Goal: Task Accomplishment & Management: Use online tool/utility

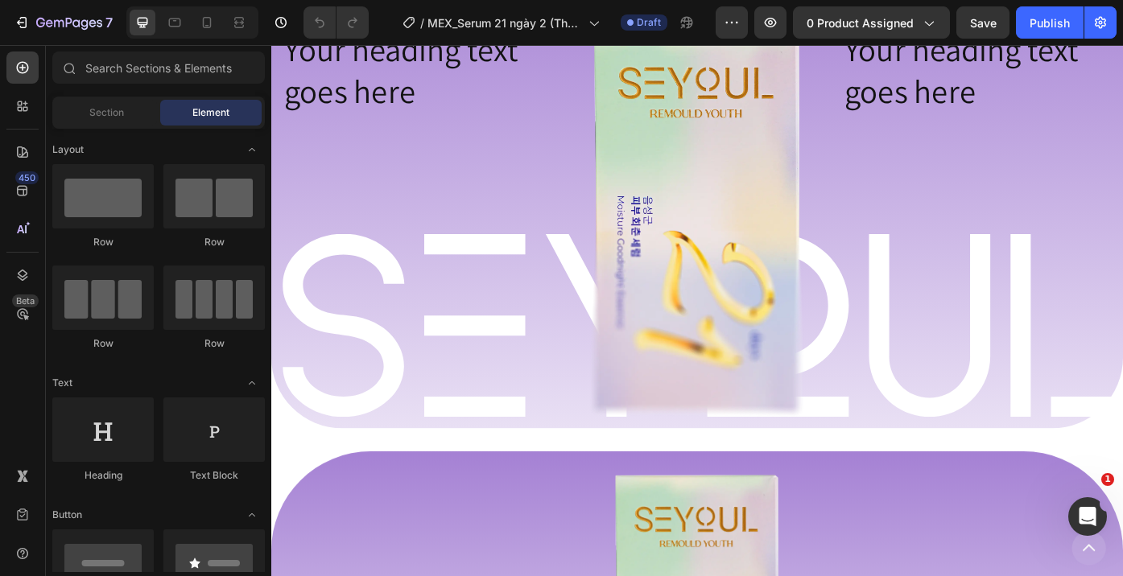
scroll to position [1266, 0]
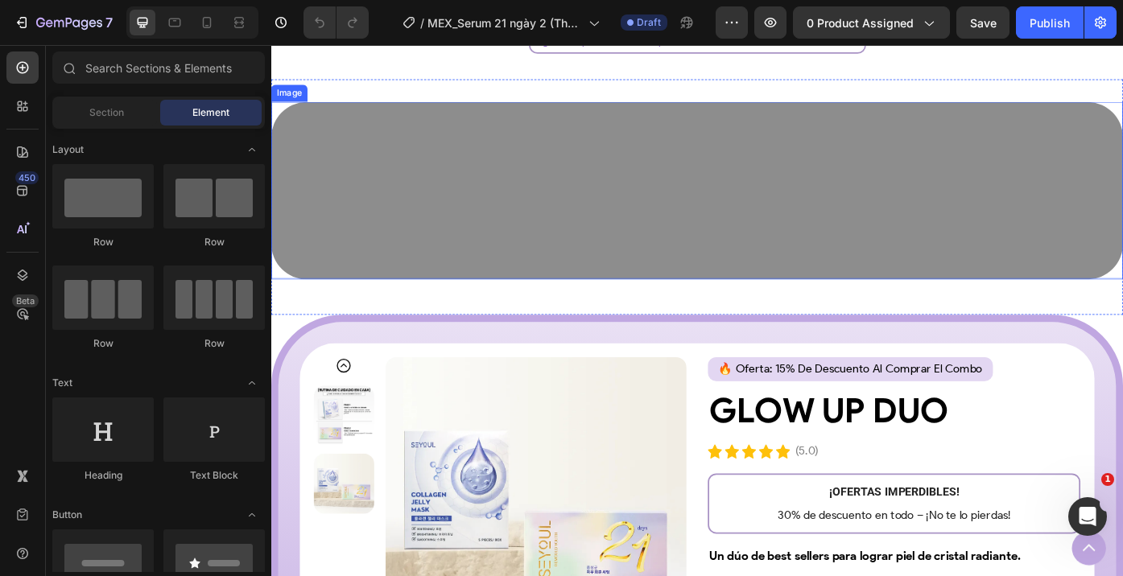
click at [868, 225] on img at bounding box center [754, 209] width 966 height 201
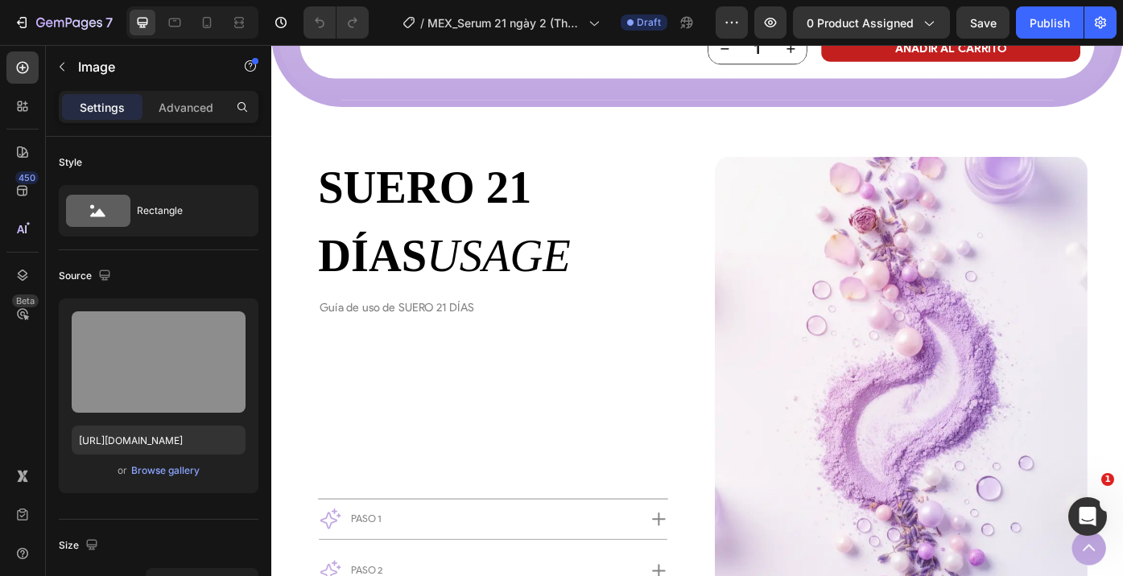
scroll to position [4975, 0]
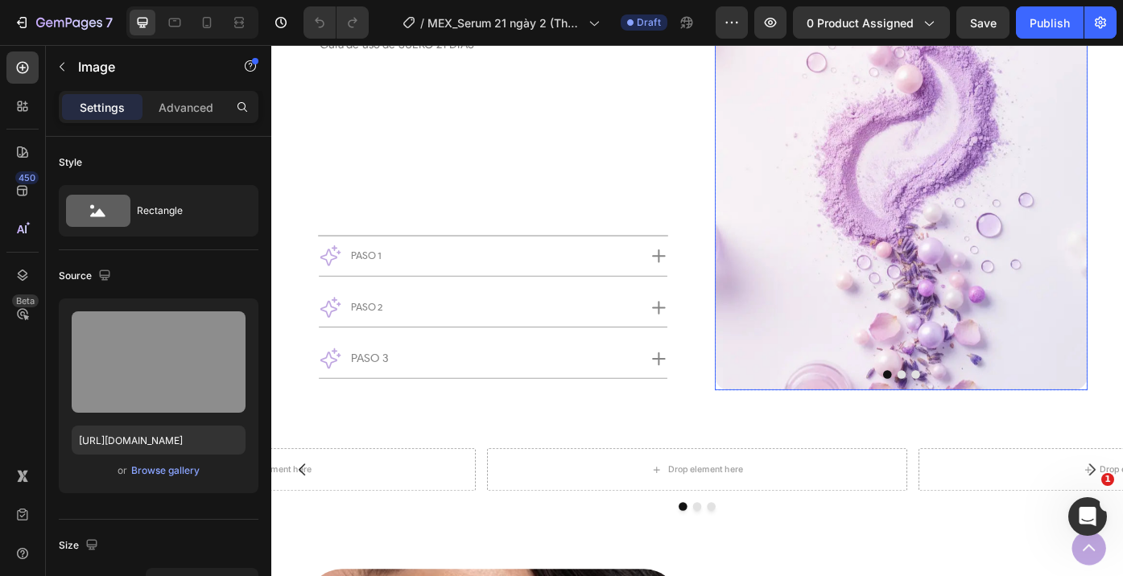
click at [988, 418] on button "Dot" at bounding box center [986, 419] width 10 height 10
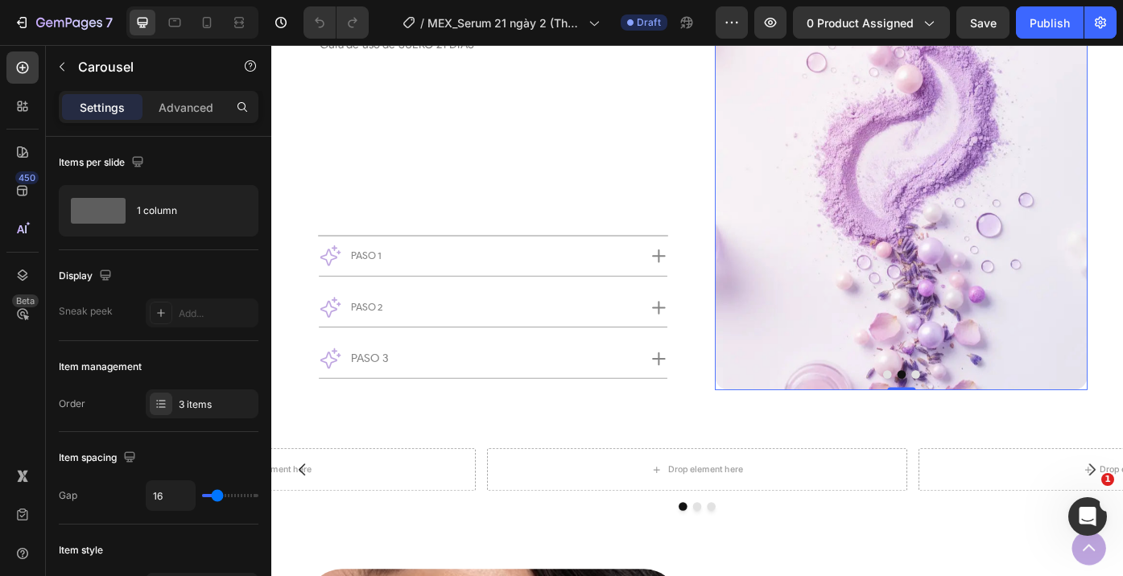
click at [1004, 418] on button "Dot" at bounding box center [1002, 419] width 10 height 10
click at [968, 422] on button "Dot" at bounding box center [970, 419] width 10 height 10
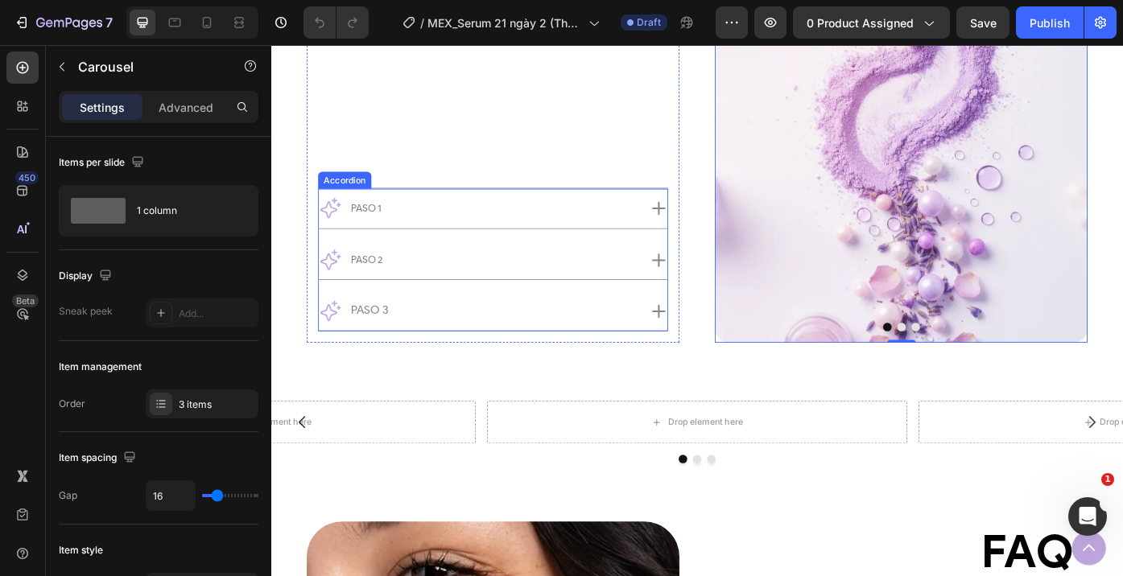
scroll to position [5029, 0]
click at [557, 146] on div "SUERO 21 DÍAS USAGE Custom Code Guía de uso de SUERO 21 DÍAS Text Block Row Pas…" at bounding box center [522, 92] width 397 height 554
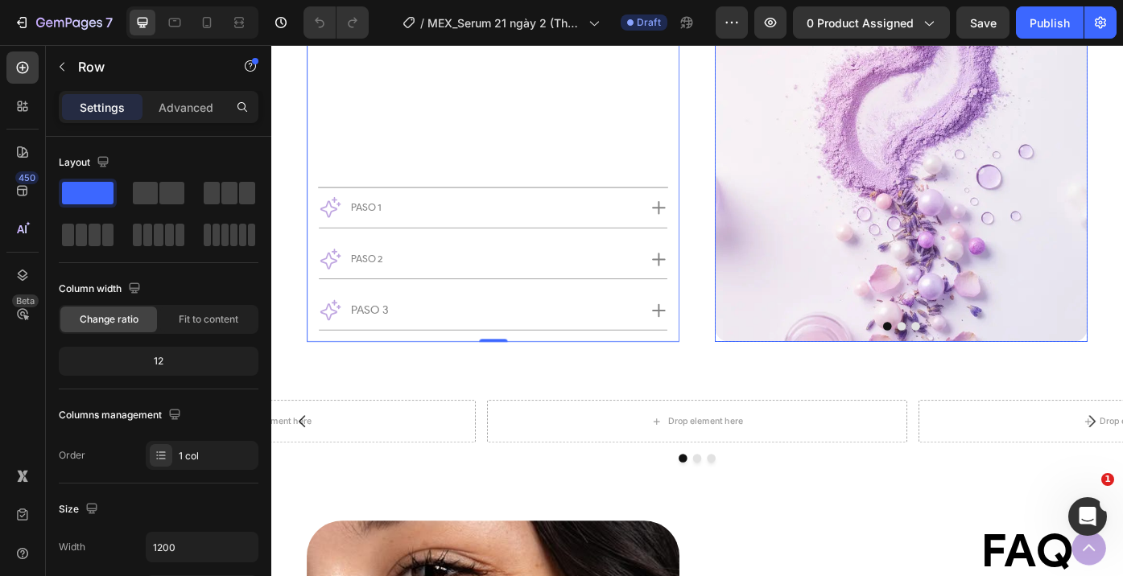
click at [791, 220] on img at bounding box center [985, 99] width 422 height 563
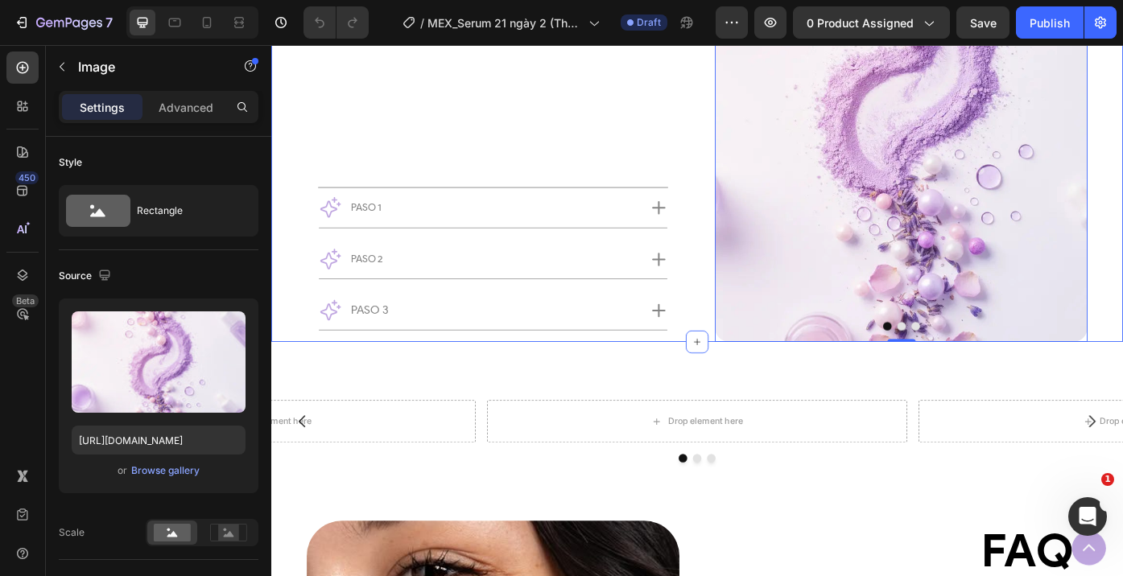
click at [756, 230] on div "SUERO 21 DÍAS USAGE Custom Code Guía de uso de SUERO 21 DÍAS Text Block Row Pas…" at bounding box center [754, 91] width 966 height 579
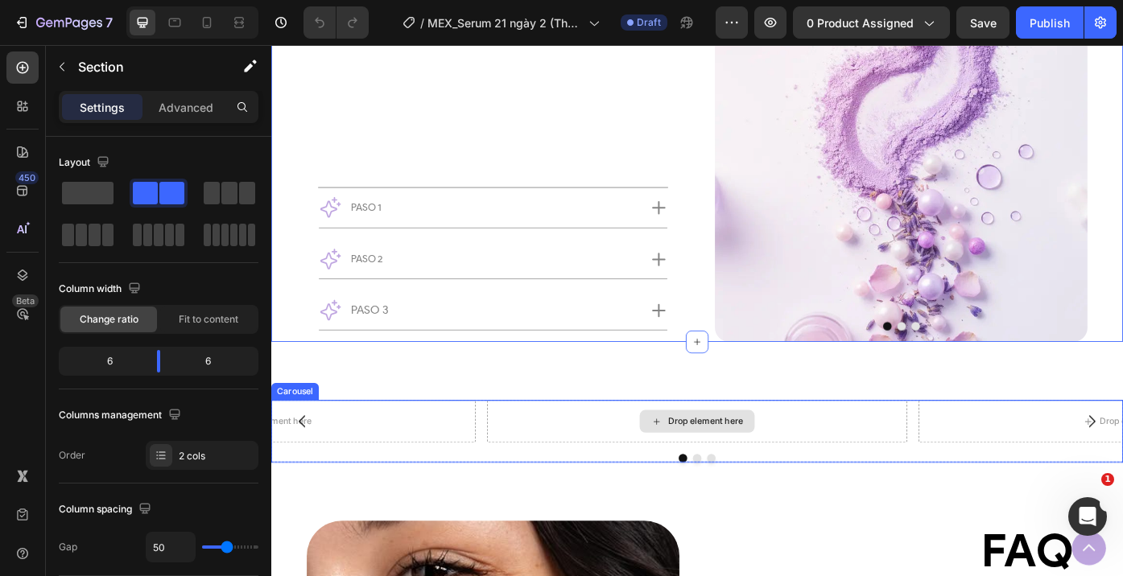
click at [629, 464] on div "Drop element here" at bounding box center [754, 471] width 476 height 48
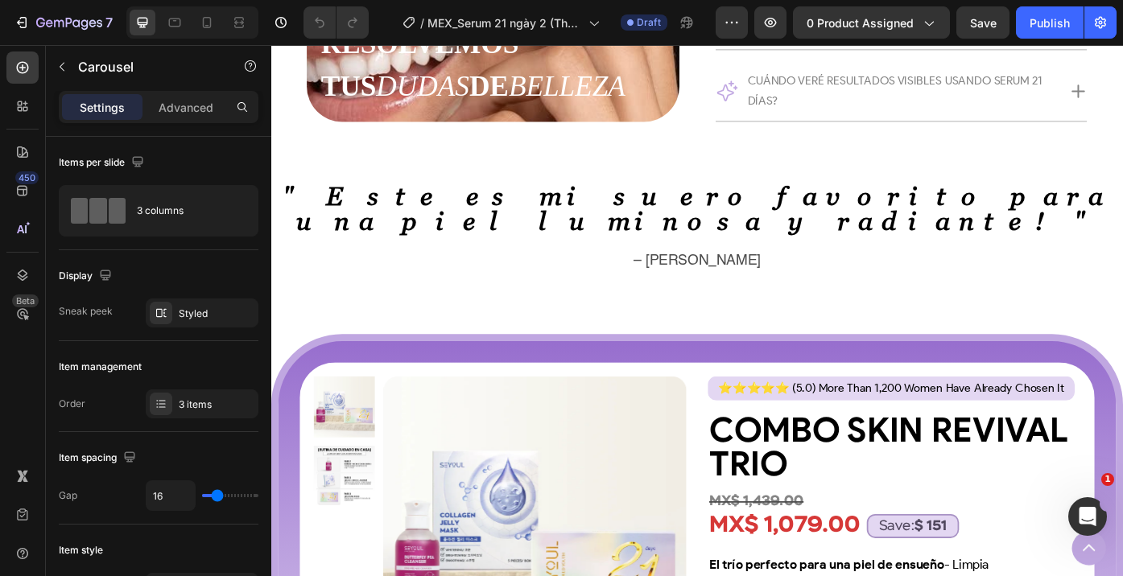
scroll to position [5855, 0]
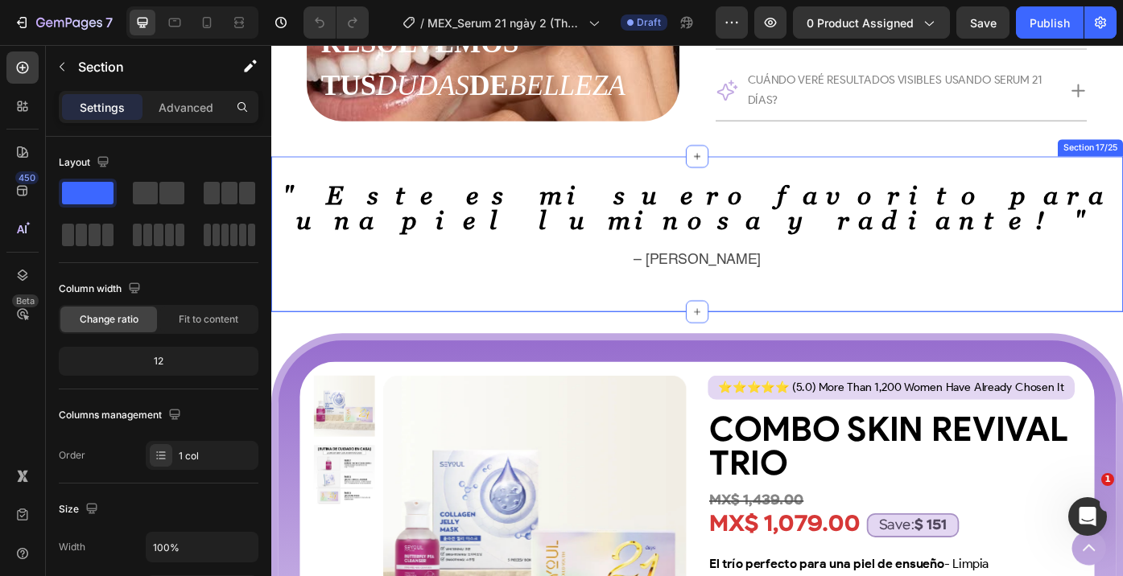
click at [842, 196] on div "" Este es mi suero favorito para una piel luminosa y radiante! " Text Block – L…" at bounding box center [754, 259] width 966 height 176
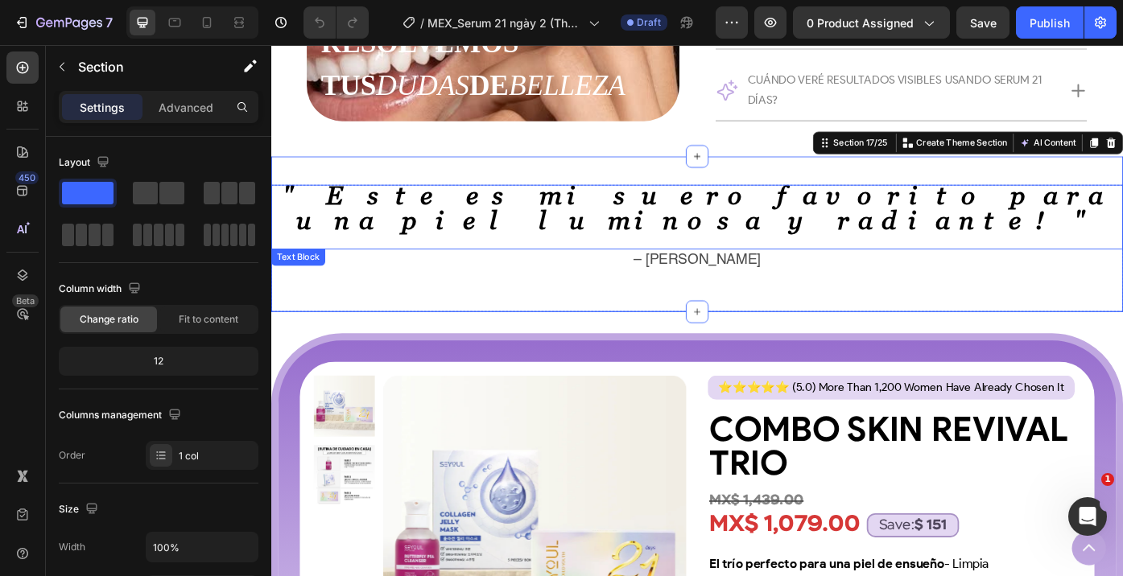
click at [806, 235] on div "" Este es mi suero favorito para una piel luminosa y radiante! "" at bounding box center [754, 241] width 966 height 74
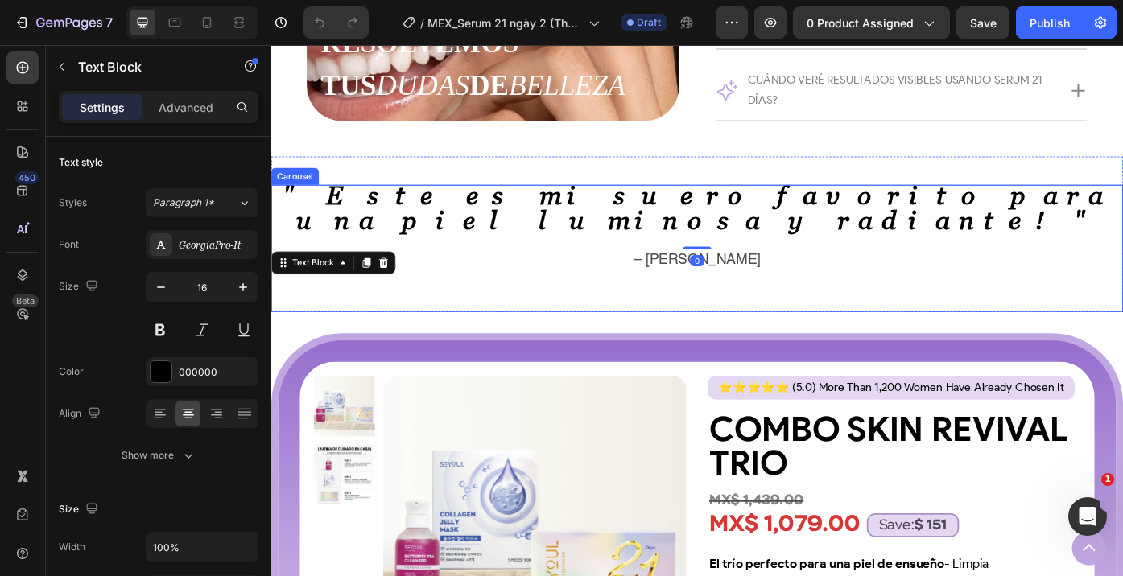
click at [856, 286] on div "" Este es mi suero favorito para una piel luminosa y radiante! " Text Block 0 –…" at bounding box center [754, 276] width 966 height 144
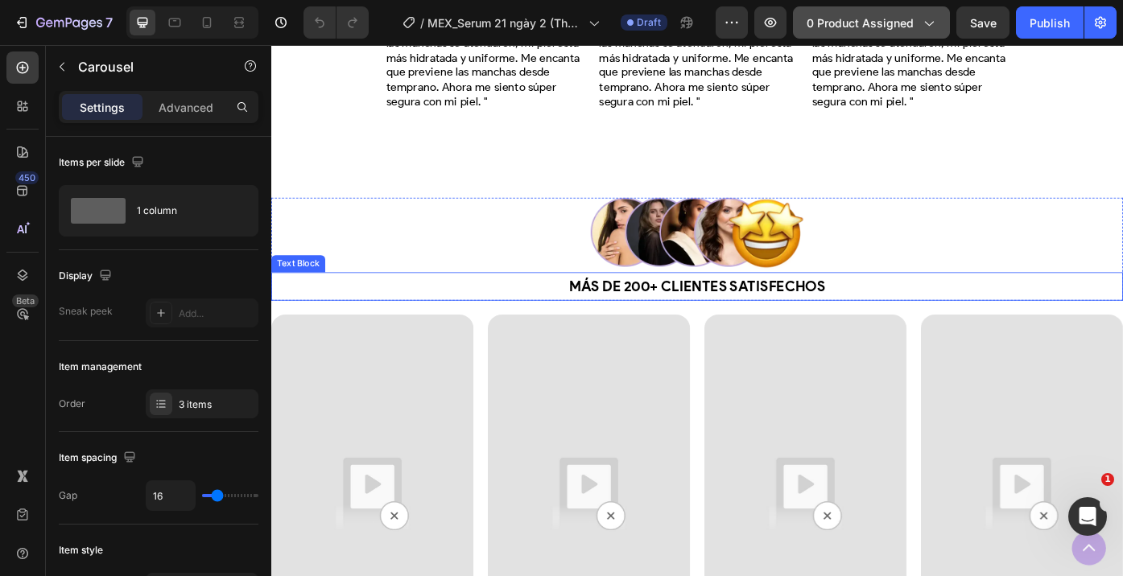
scroll to position [3136, 0]
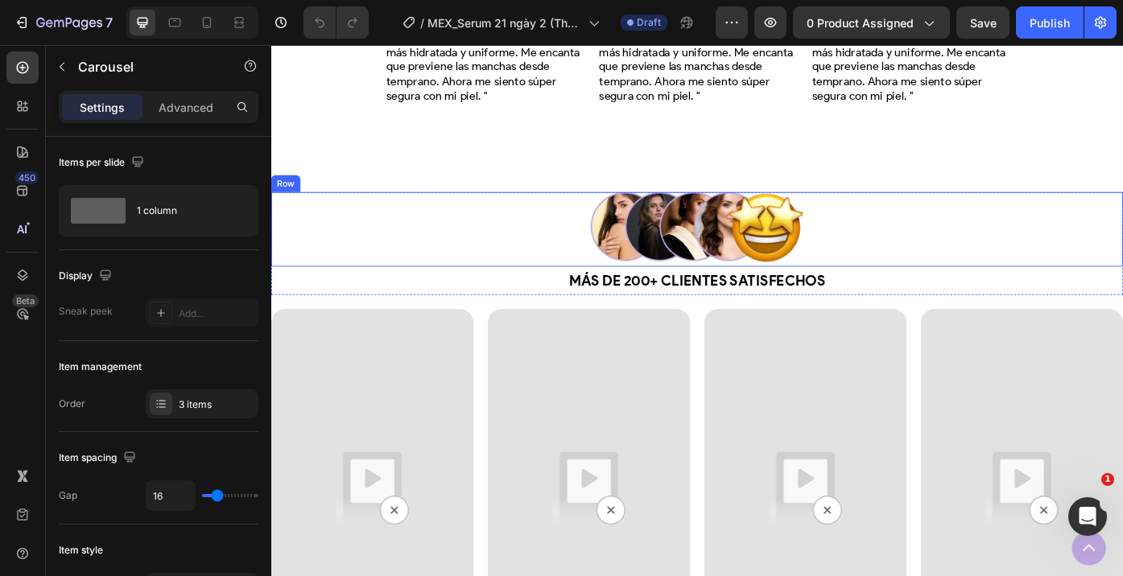
click at [947, 212] on div "Image Row" at bounding box center [754, 254] width 966 height 84
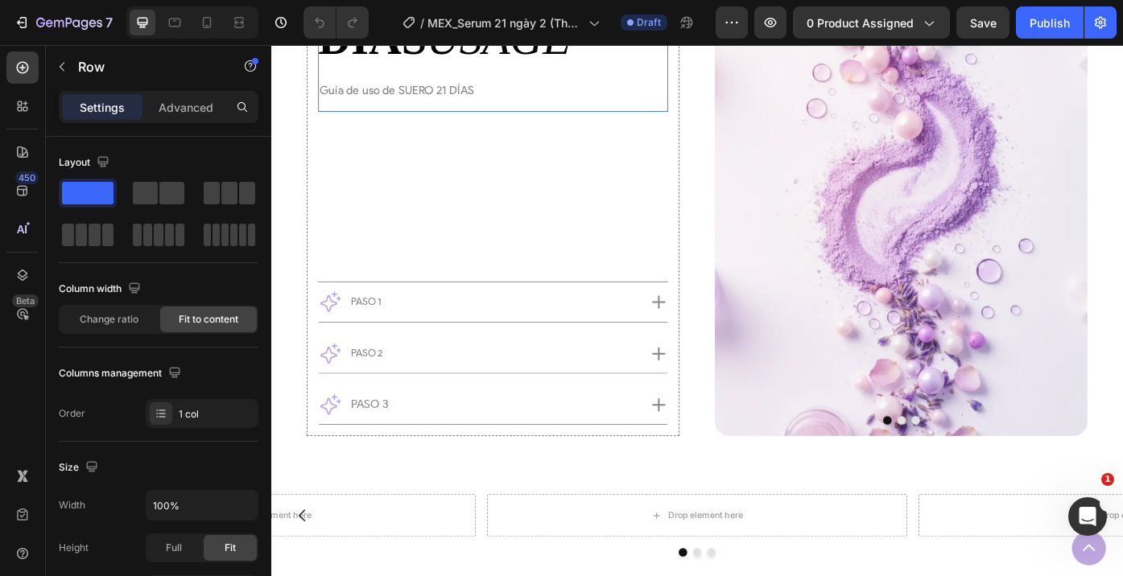
scroll to position [4929, 0]
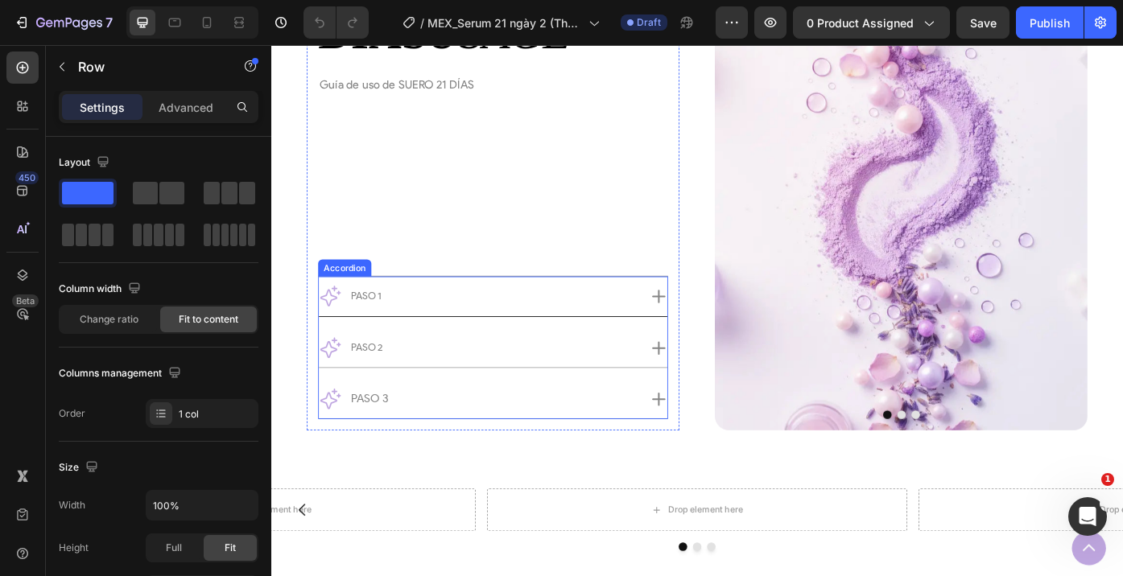
click at [603, 337] on div "Paso 1" at bounding box center [506, 329] width 363 height 29
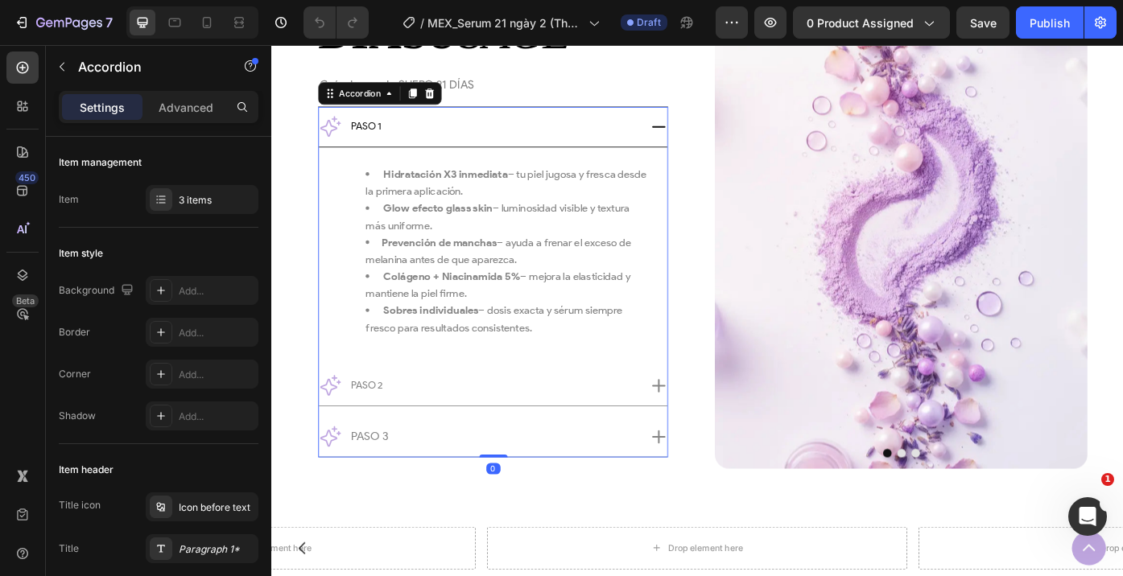
click at [612, 140] on div "Paso 1" at bounding box center [506, 137] width 363 height 29
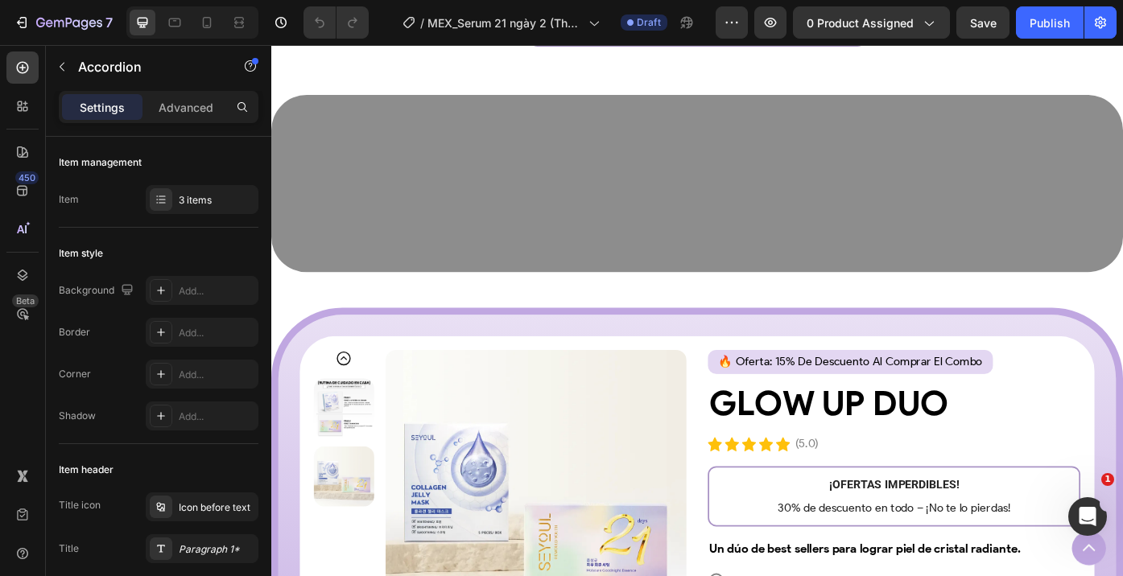
scroll to position [3912, 0]
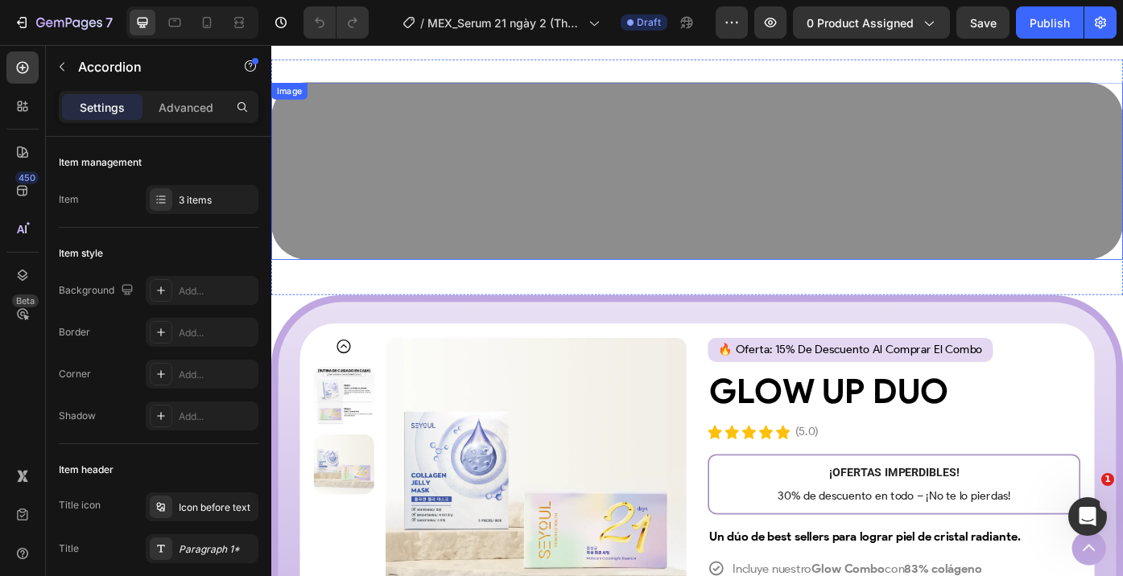
click at [727, 220] on img at bounding box center [754, 187] width 966 height 201
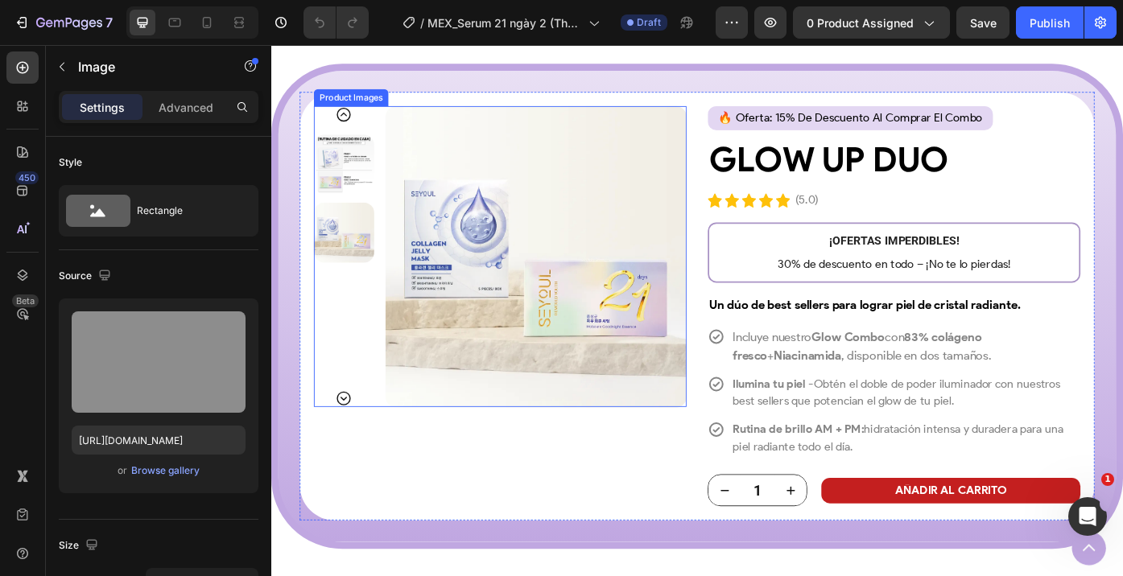
scroll to position [4176, 0]
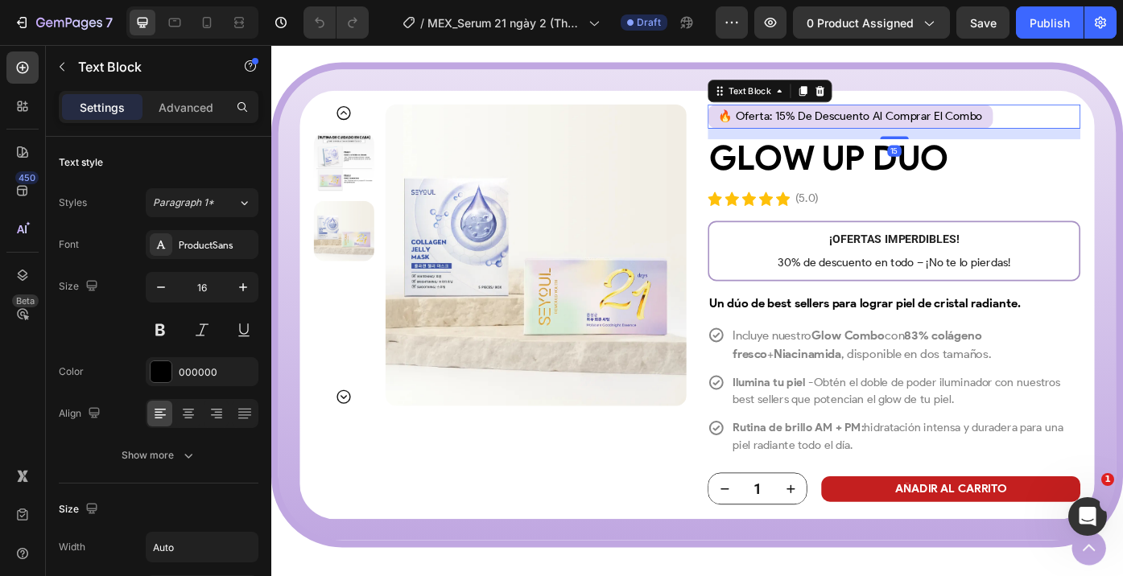
click at [838, 132] on p "🔥 oferta: 15% de descuento al comprar el combo" at bounding box center [927, 126] width 299 height 19
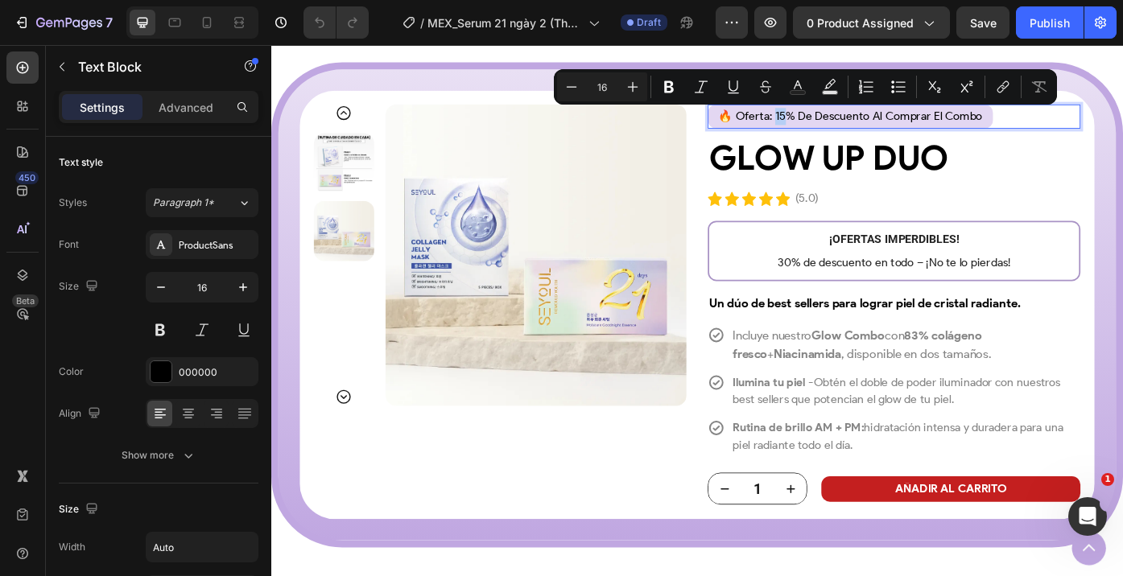
click at [844, 126] on p "🔥 oferta: 15% de descuento al comprar el combo" at bounding box center [927, 126] width 299 height 19
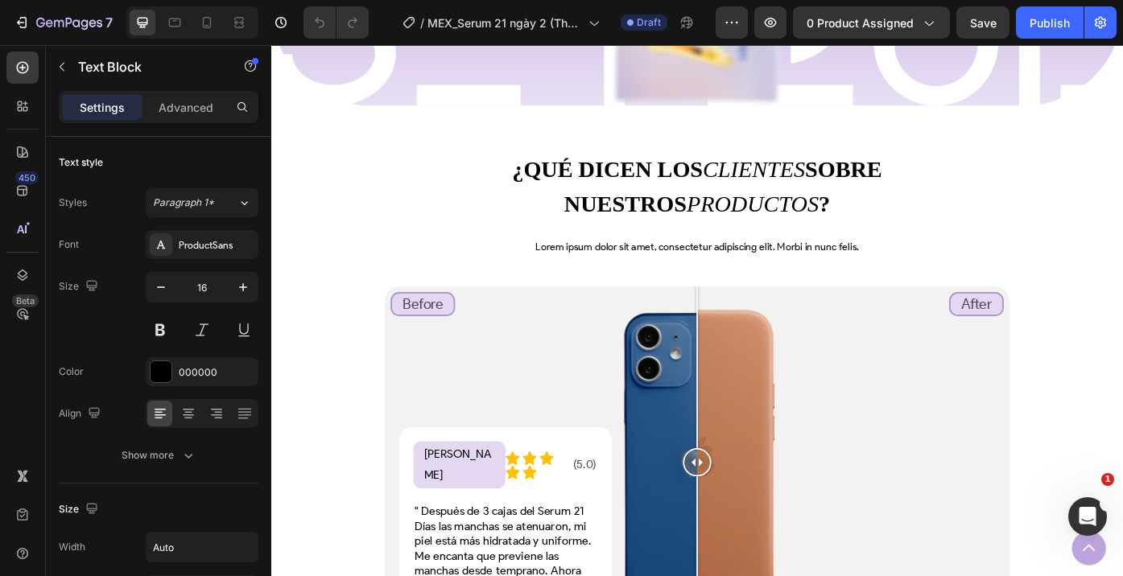
scroll to position [2029, 0]
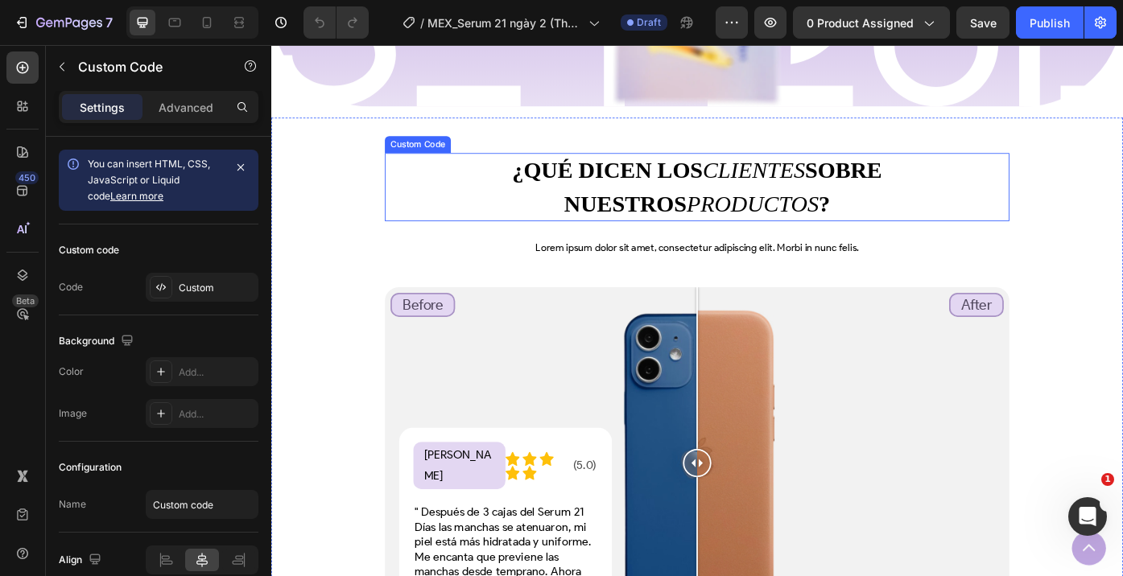
click at [666, 227] on h2 "¿QUÉ DICEN LOS CLIENTES SOBRE NUESTROS PRODUCTOS ?" at bounding box center [754, 205] width 708 height 77
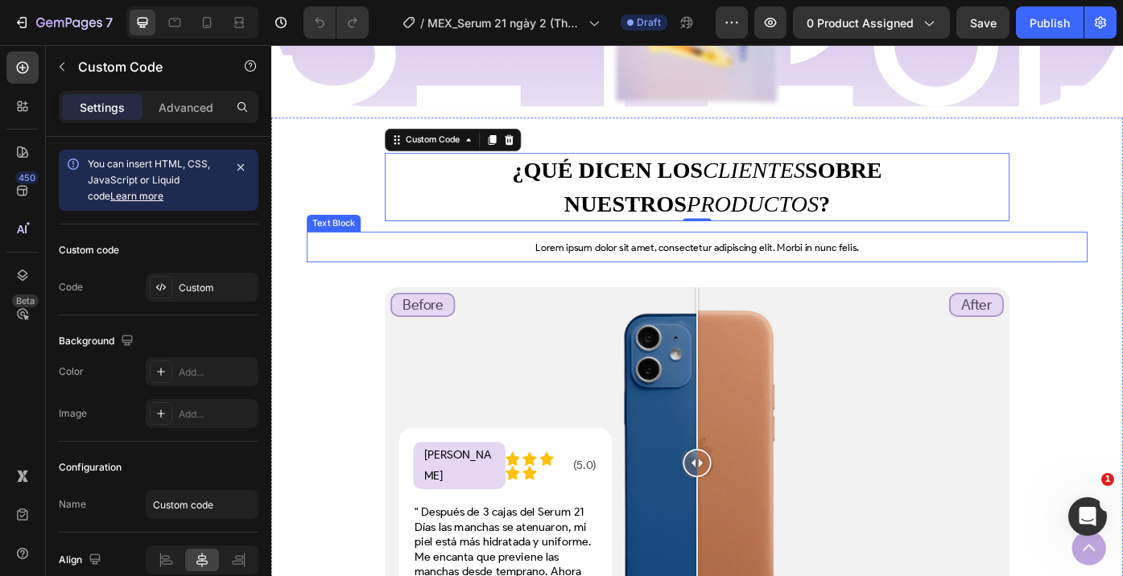
click at [572, 290] on div "Lorem ipsum dolor sit amet, consectetur adipiscing elit. Morbi in nunc felis." at bounding box center [753, 274] width 885 height 35
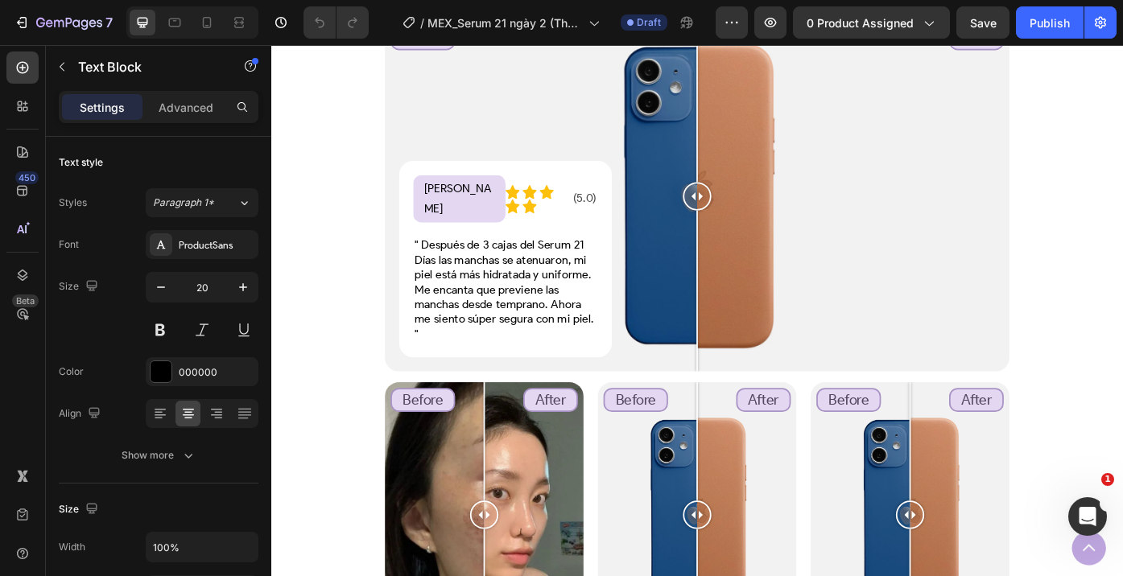
scroll to position [2288, 0]
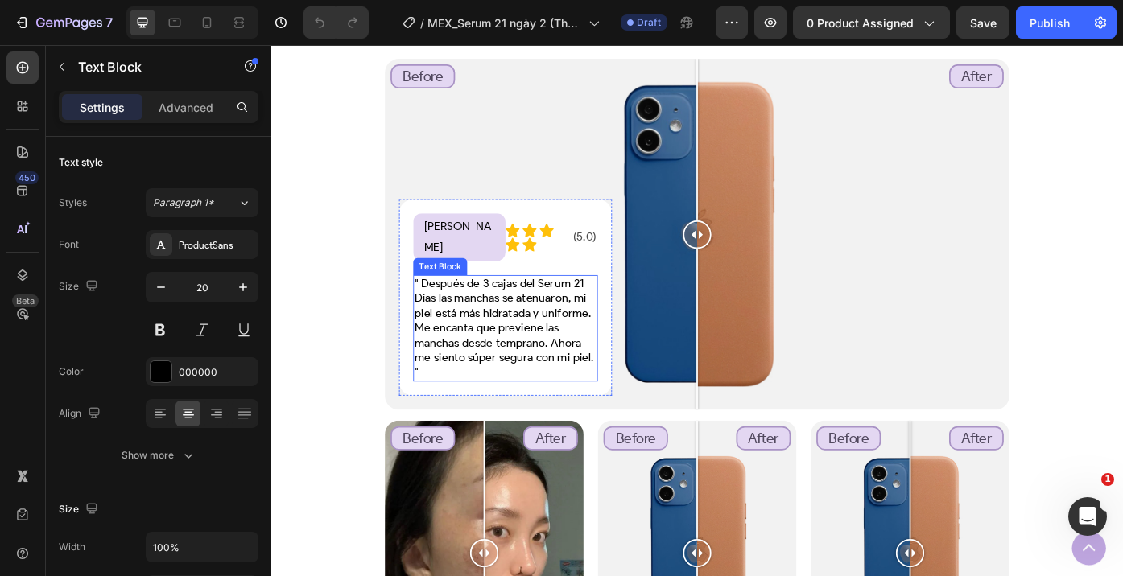
click at [541, 385] on p "" Después de 3 cajas del Serum 21 Días las manchas se atenuaron, mi piel está m…" at bounding box center [537, 365] width 206 height 117
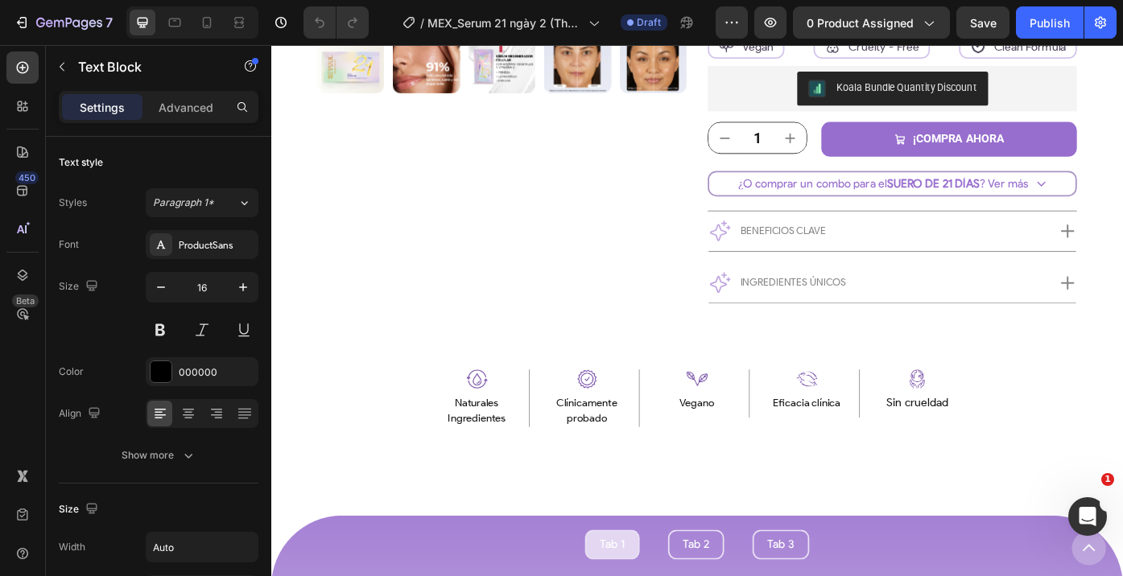
scroll to position [1014, 0]
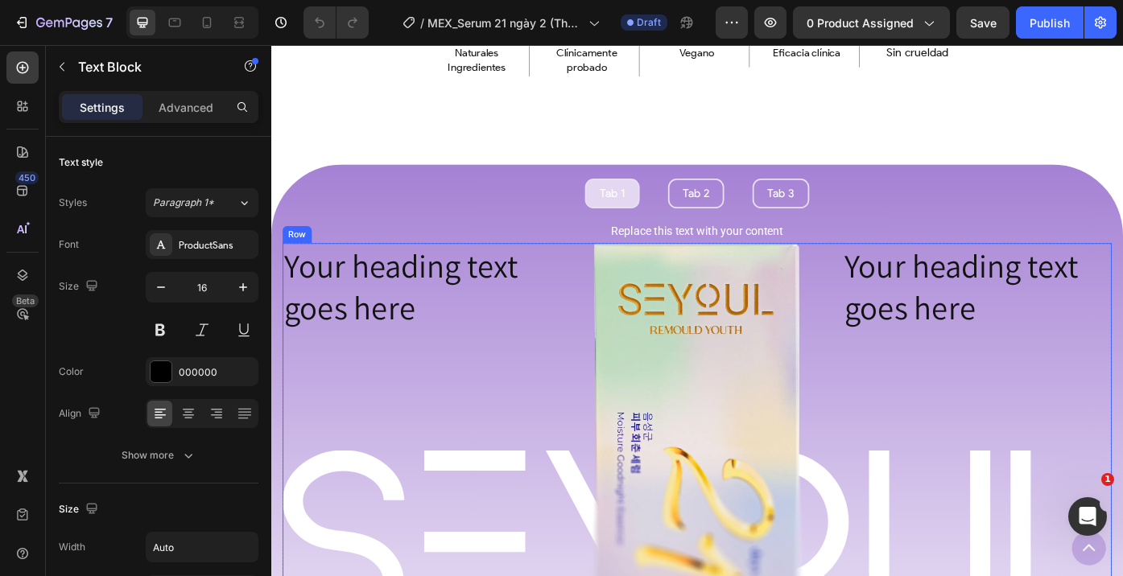
click at [596, 351] on div "Your heading text goes here Heading Image Your heading text goes here Heading R…" at bounding box center [754, 491] width 940 height 443
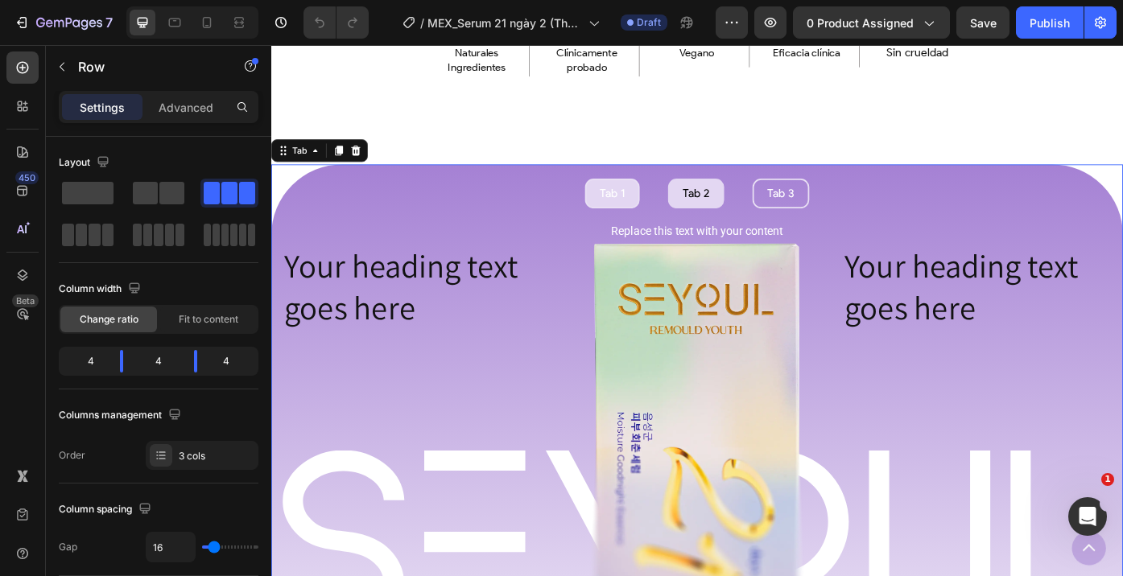
click at [752, 203] on li "Tab 2" at bounding box center [753, 213] width 64 height 34
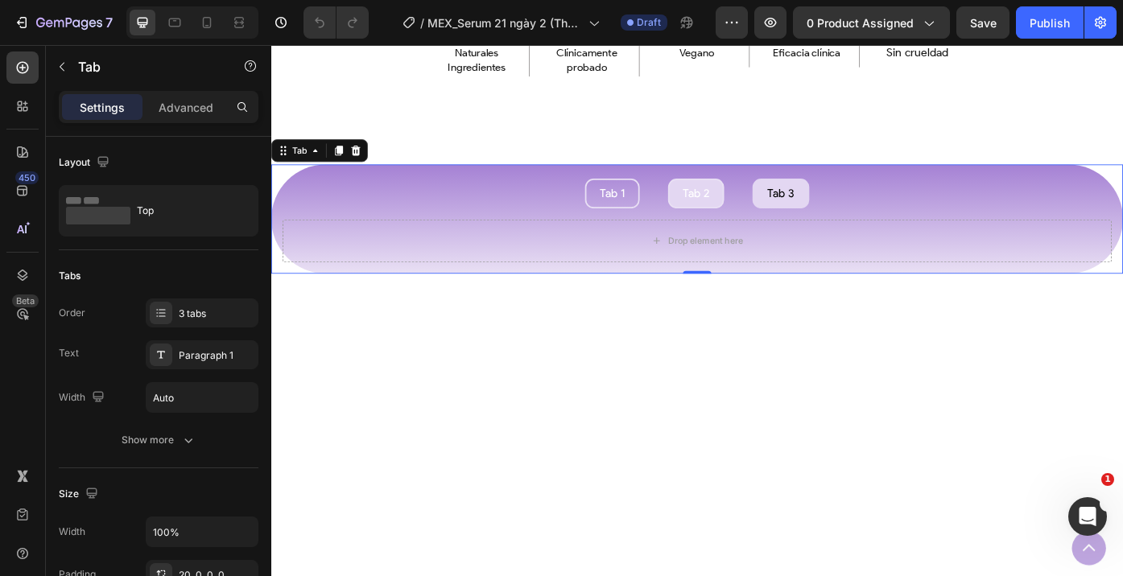
click at [852, 210] on div "Tab 3" at bounding box center [848, 213] width 35 height 18
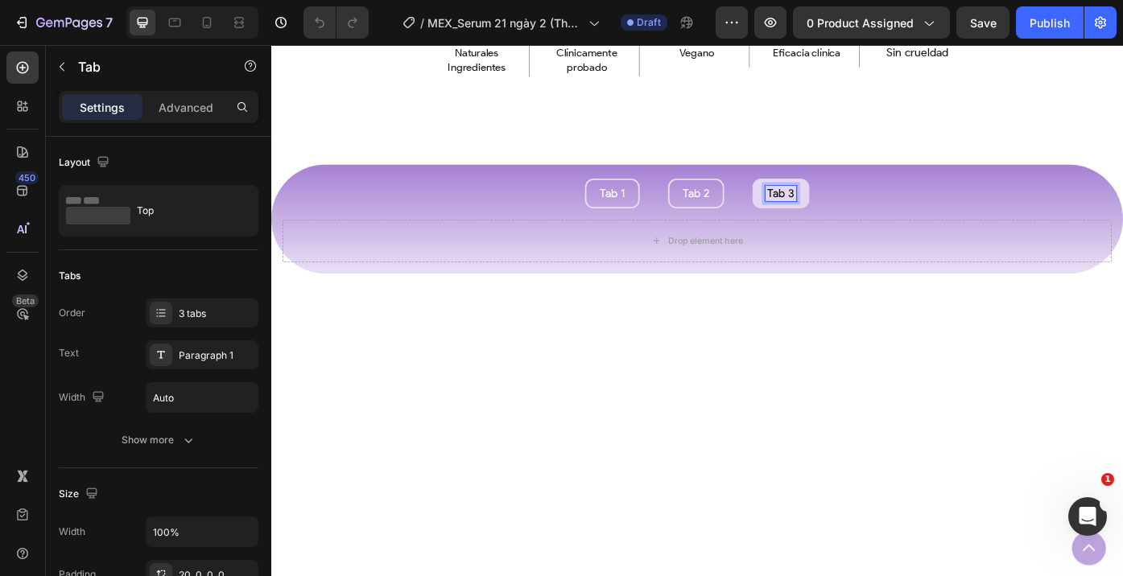
click at [871, 218] on li "Tab 3" at bounding box center [849, 213] width 64 height 34
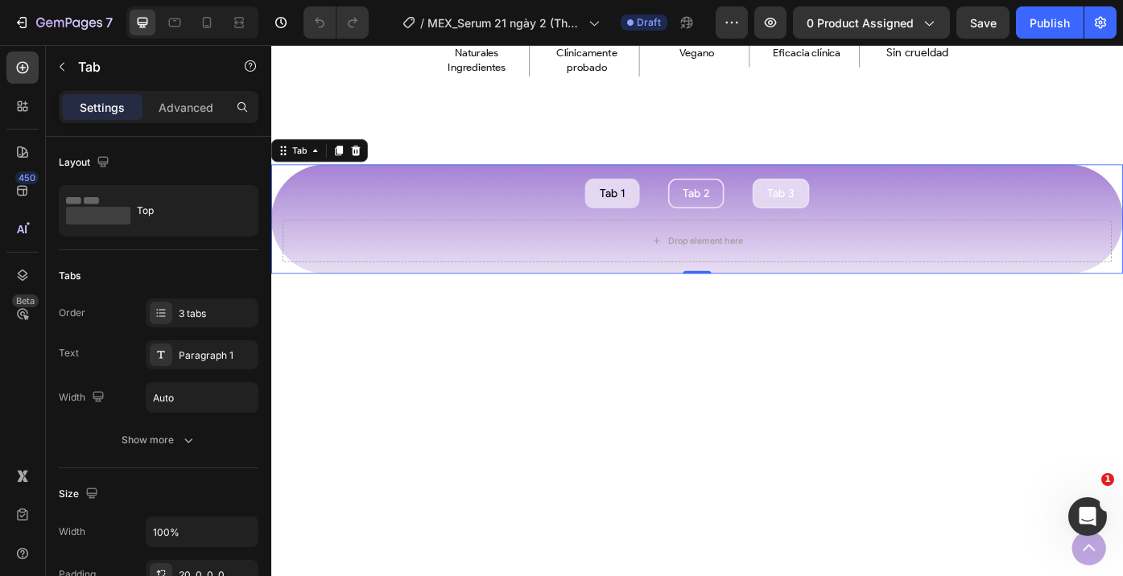
click at [679, 228] on li "Tab 1" at bounding box center [658, 213] width 62 height 34
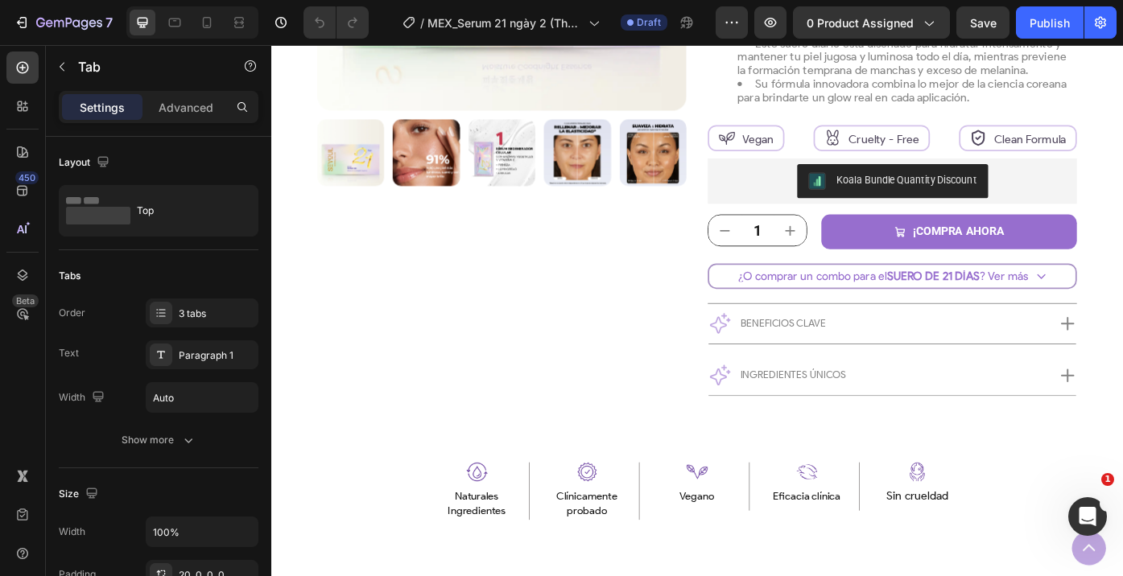
scroll to position [377, 0]
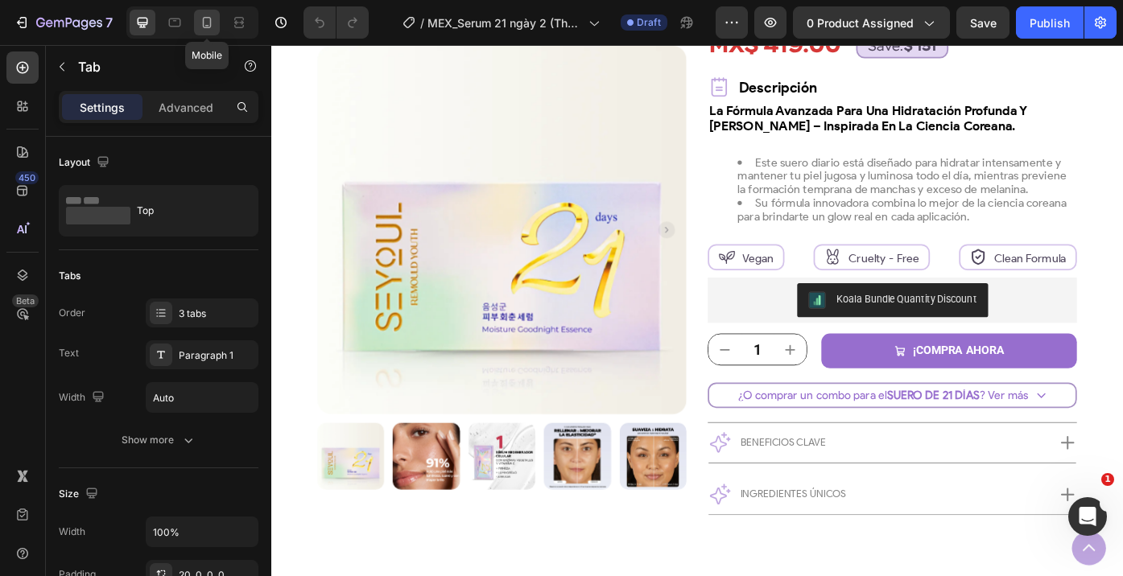
click at [212, 28] on icon at bounding box center [207, 22] width 16 height 16
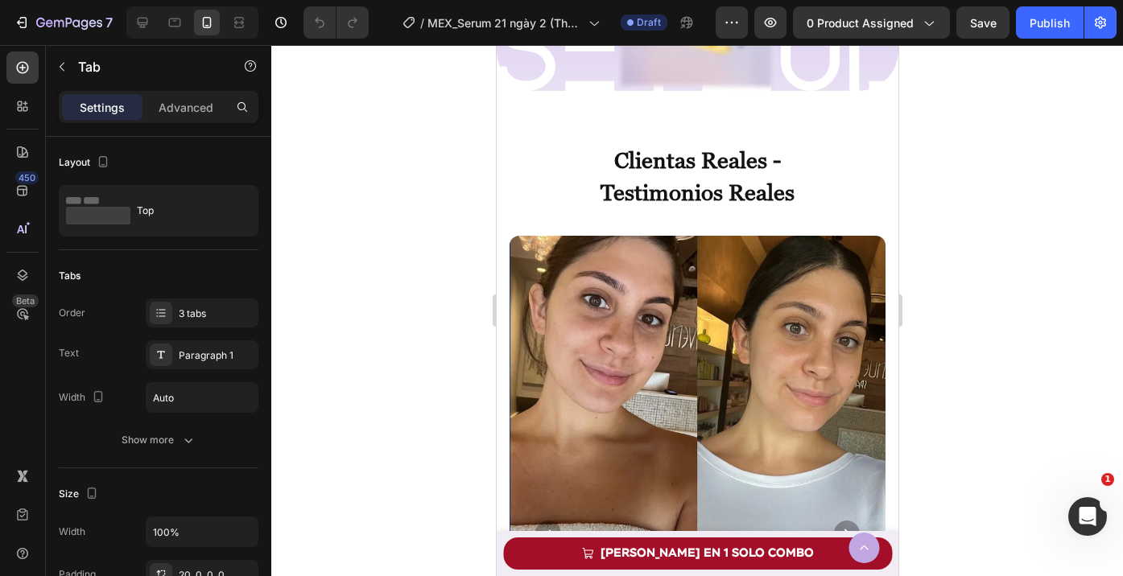
scroll to position [2148, 0]
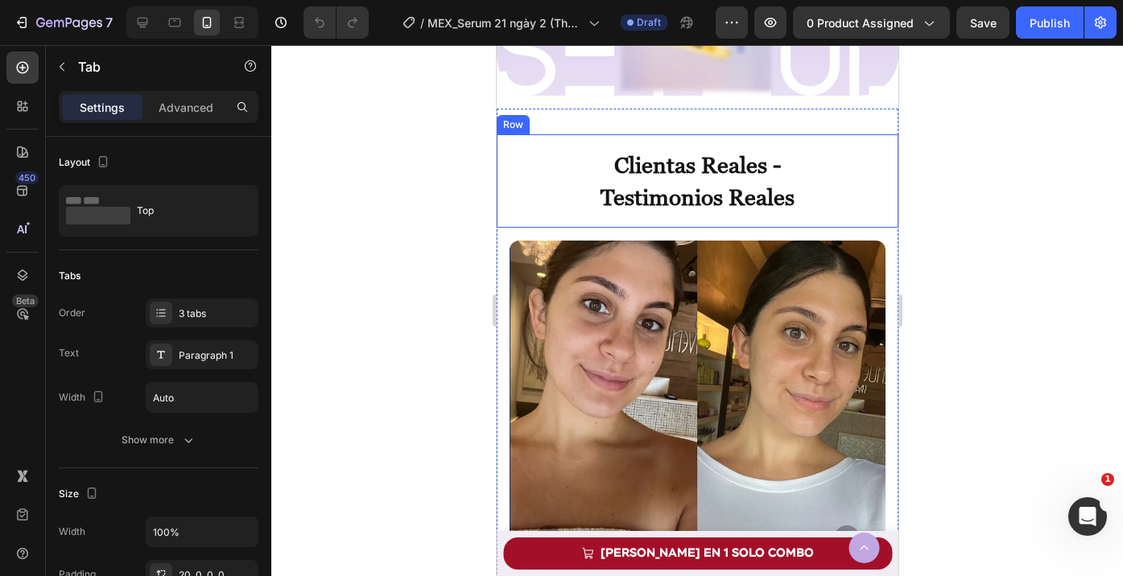
click at [694, 137] on div "clientas reales - testimonios reales Heading Row" at bounding box center [697, 180] width 402 height 93
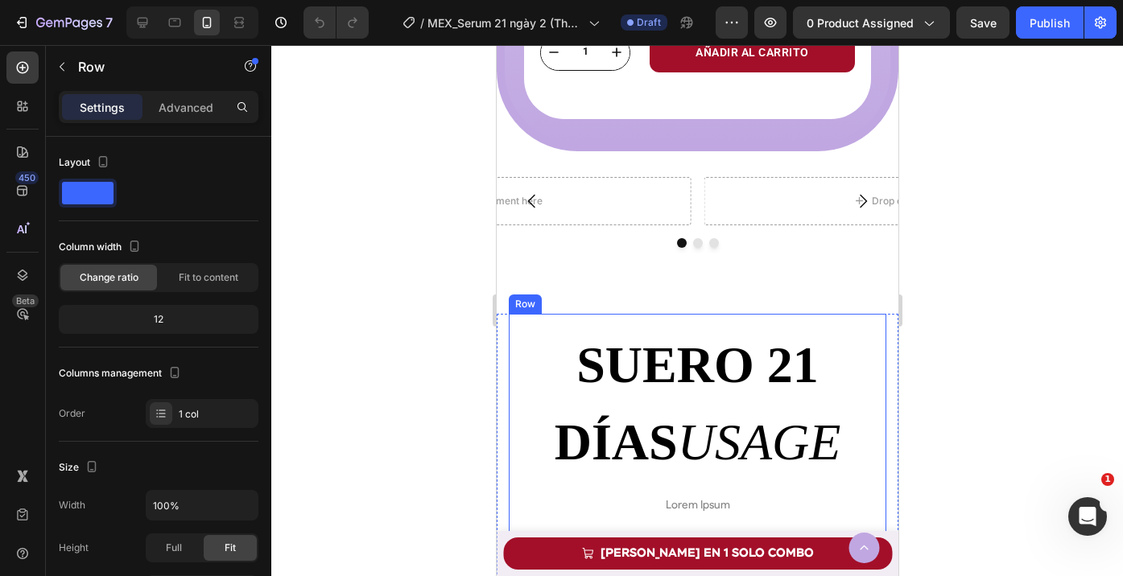
scroll to position [5646, 0]
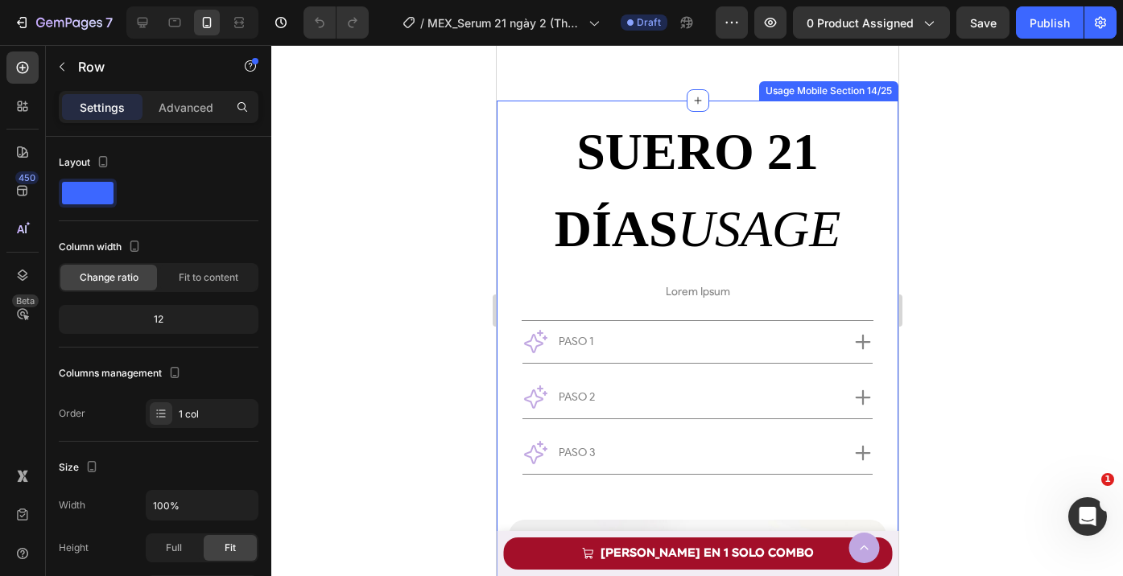
click at [499, 115] on div "suero 21 días usage Custom Code Row Lorem Ipsum Text Block Paso 1 paso 2 paso 3…" at bounding box center [697, 452] width 402 height 702
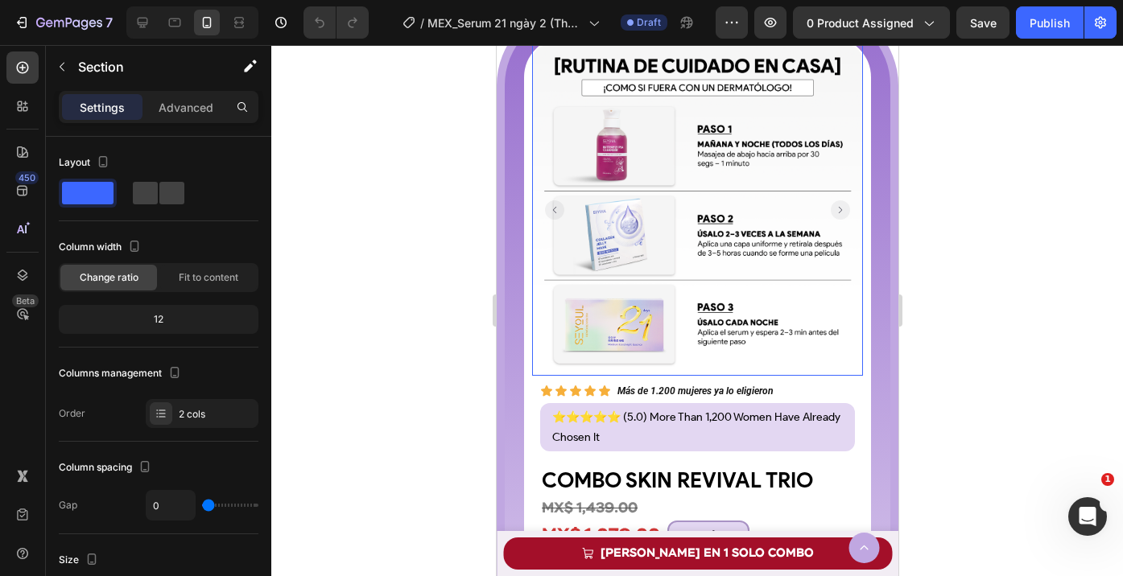
scroll to position [7134, 0]
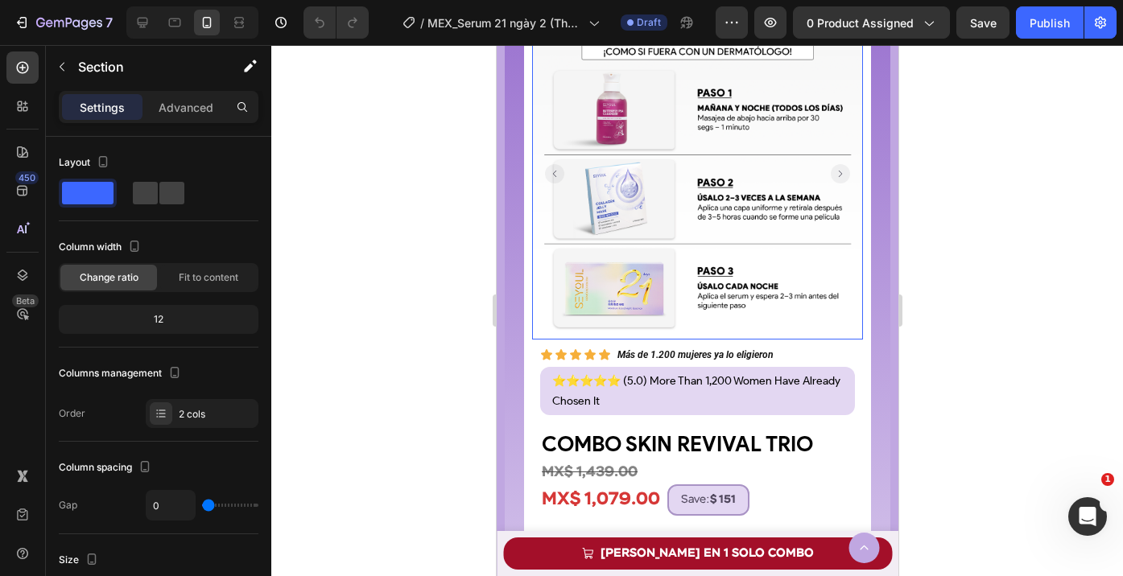
click at [553, 179] on rect "Carousel Back Arrow" at bounding box center [553, 173] width 19 height 19
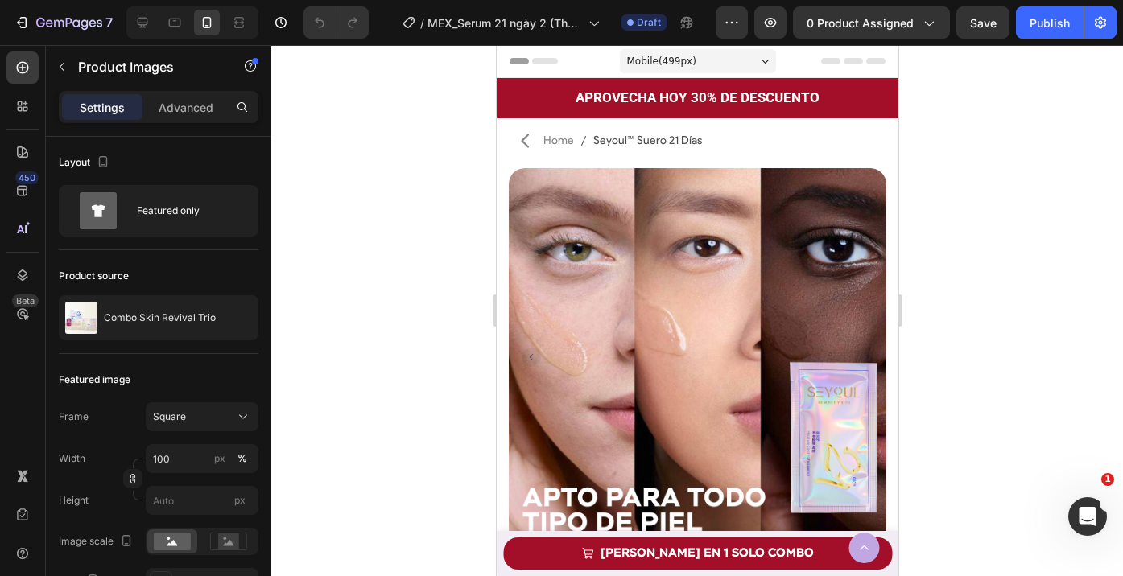
scroll to position [272, 0]
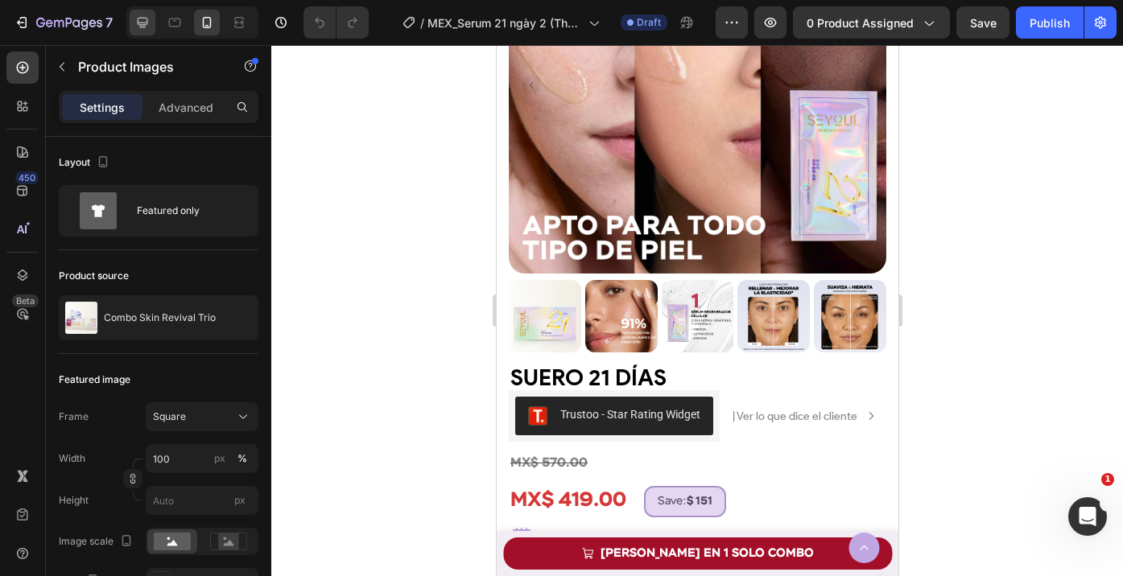
click at [150, 19] on icon at bounding box center [142, 22] width 16 height 16
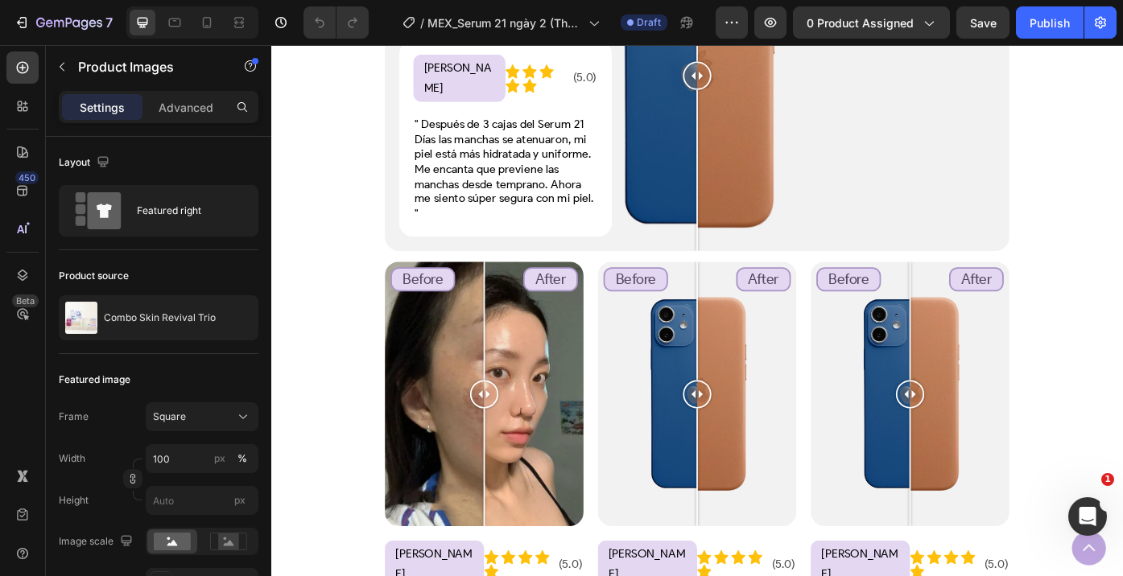
scroll to position [2463, 0]
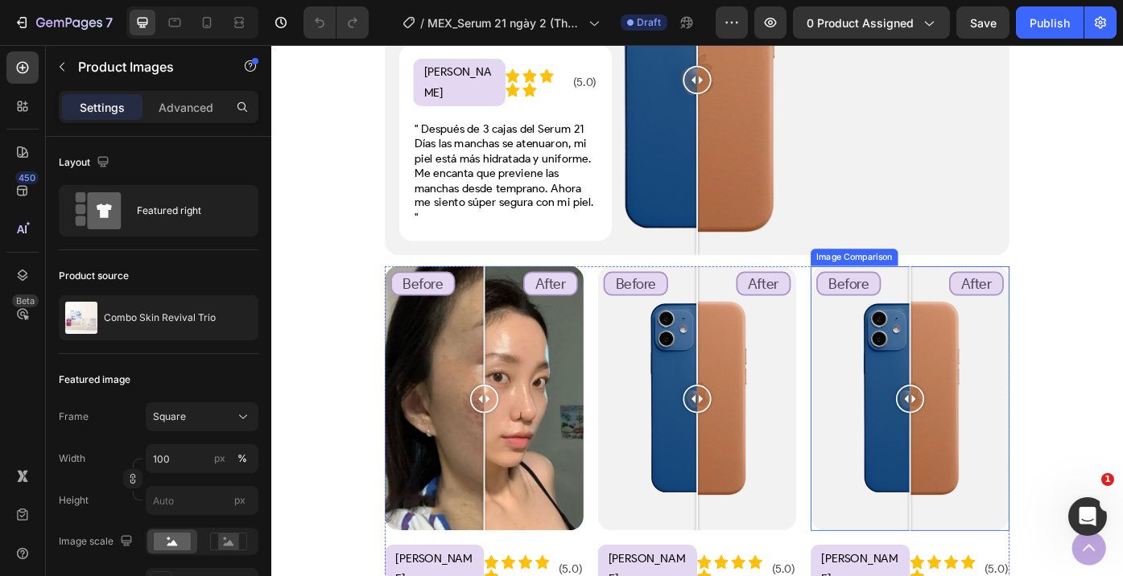
click at [927, 382] on div "Before After" at bounding box center [995, 445] width 225 height 300
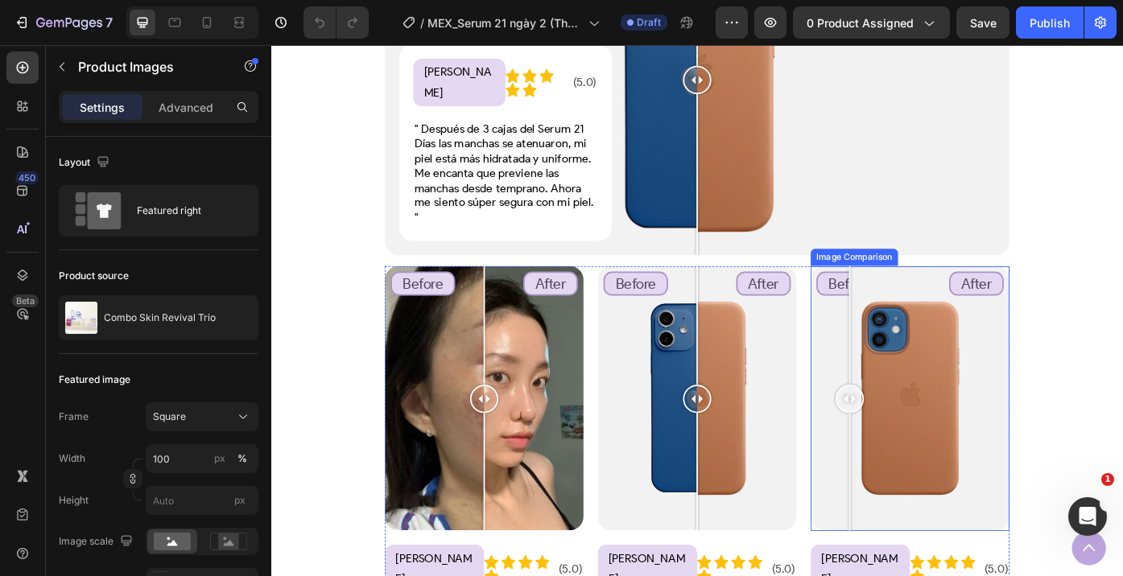
click at [905, 376] on div "Before After" at bounding box center [995, 445] width 225 height 300
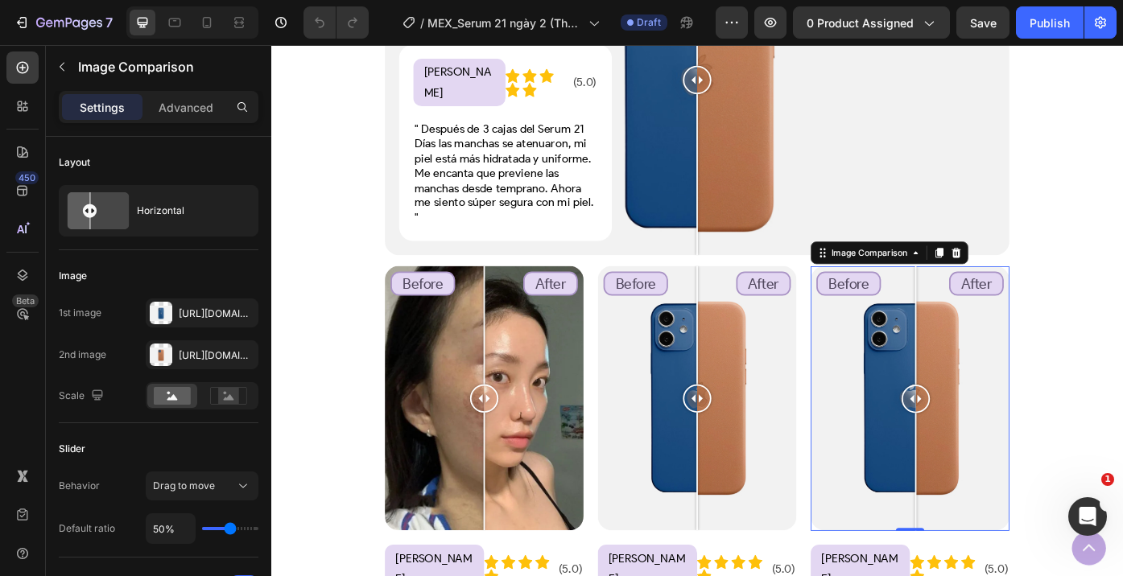
drag, startPoint x: 915, startPoint y: 443, endPoint x: 1002, endPoint y: 443, distance: 86.9
click at [1002, 443] on div at bounding box center [1002, 446] width 32 height 32
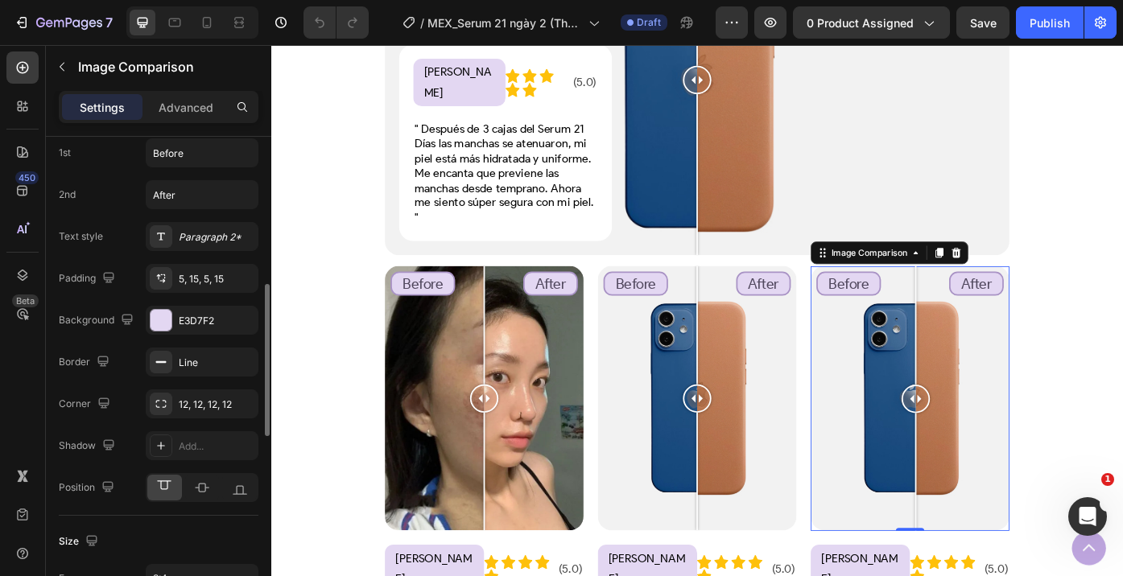
scroll to position [475, 0]
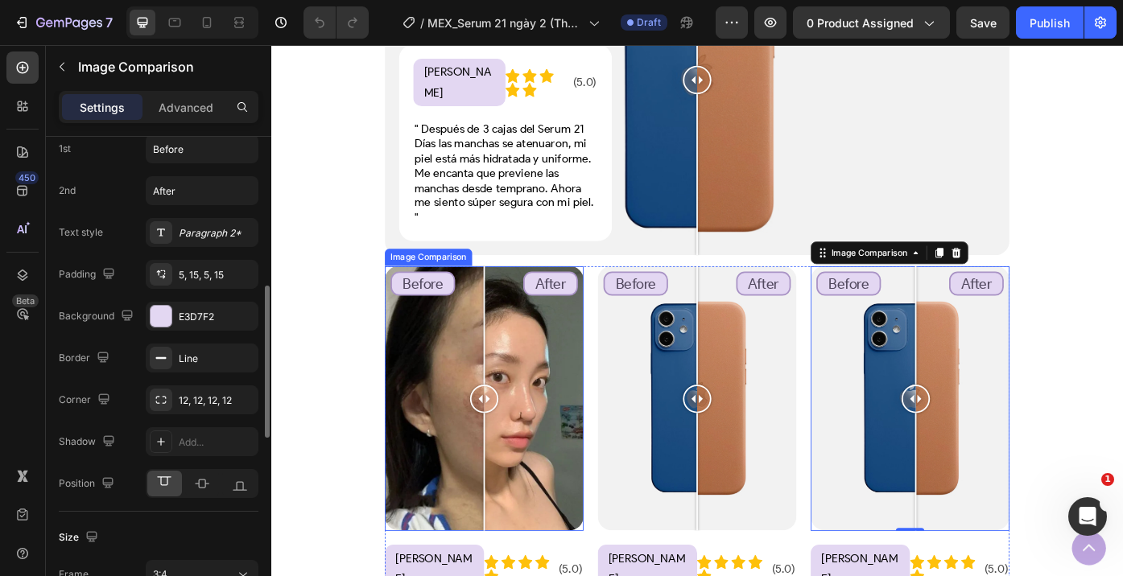
click at [459, 422] on div "Before After" at bounding box center [512, 445] width 225 height 300
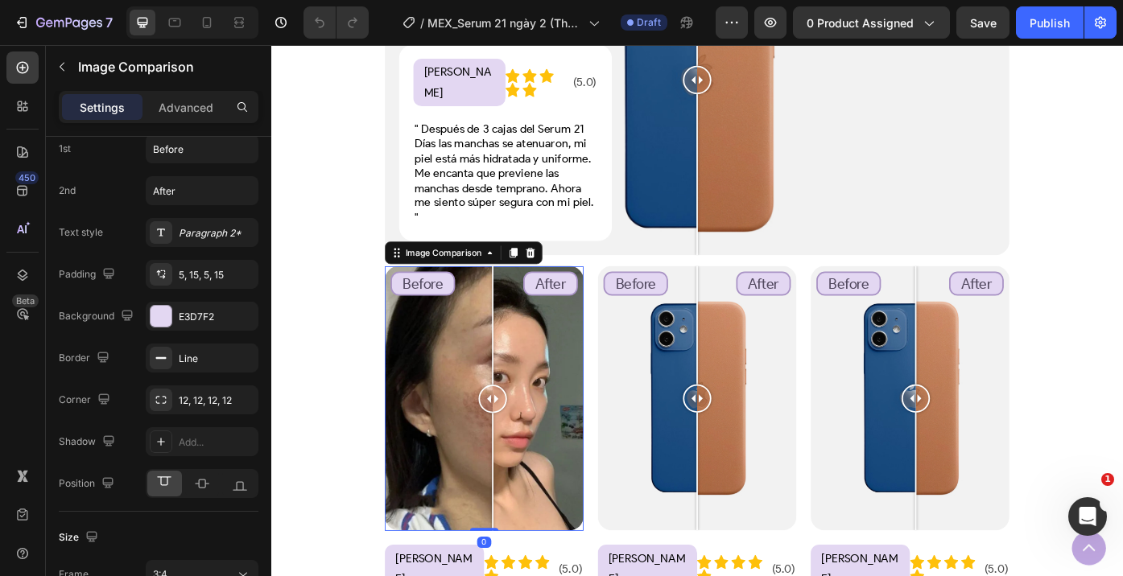
click at [522, 434] on div "Before After" at bounding box center [512, 445] width 225 height 300
click at [450, 391] on div "Before After" at bounding box center [512, 445] width 225 height 300
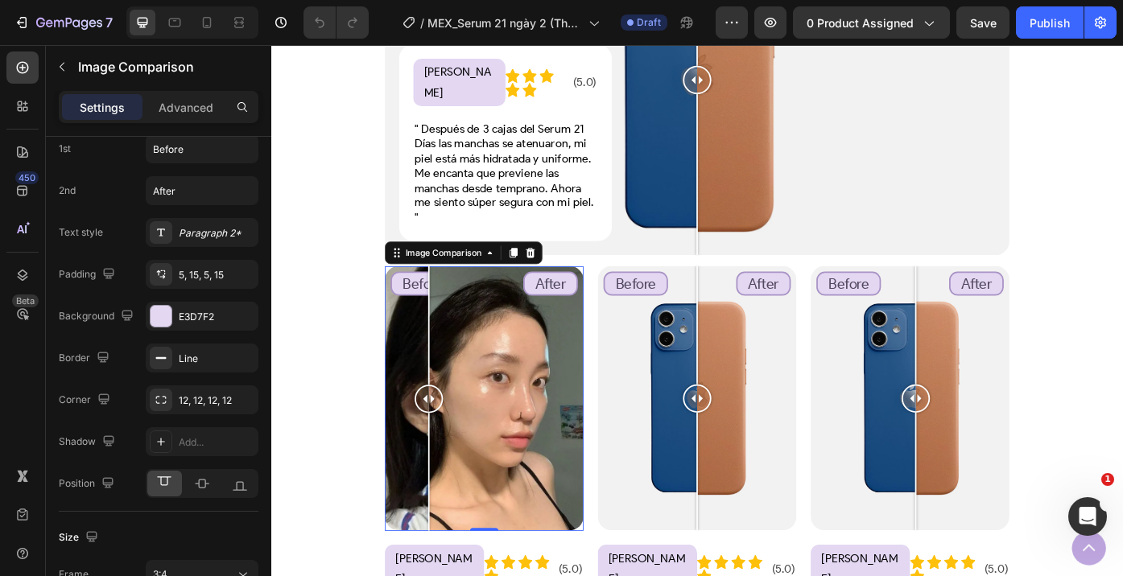
click at [567, 406] on div "Before After" at bounding box center [512, 445] width 225 height 300
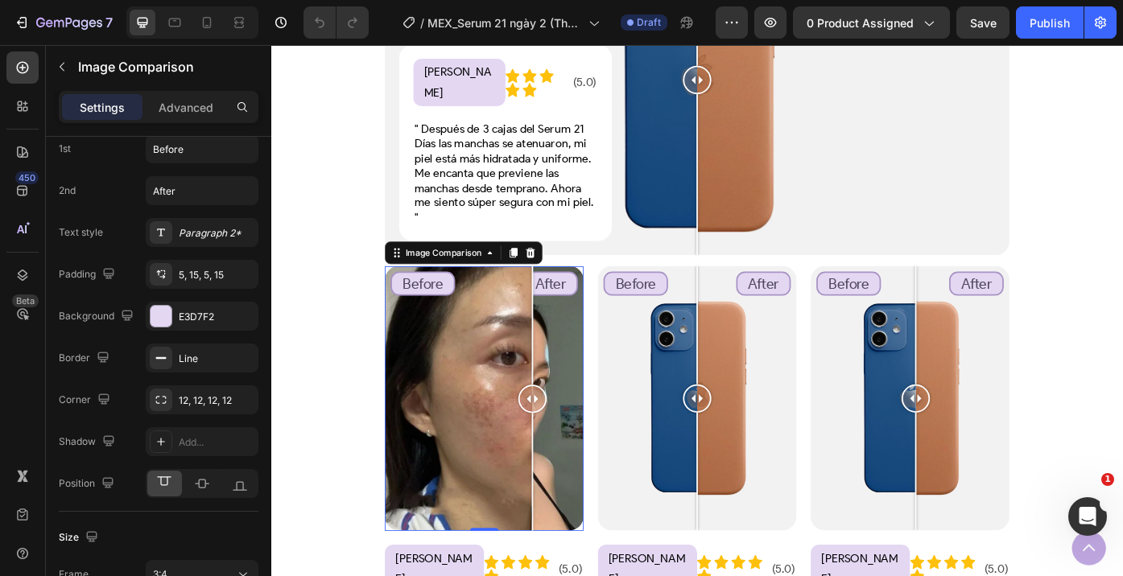
click at [505, 396] on div "Before After" at bounding box center [512, 445] width 225 height 300
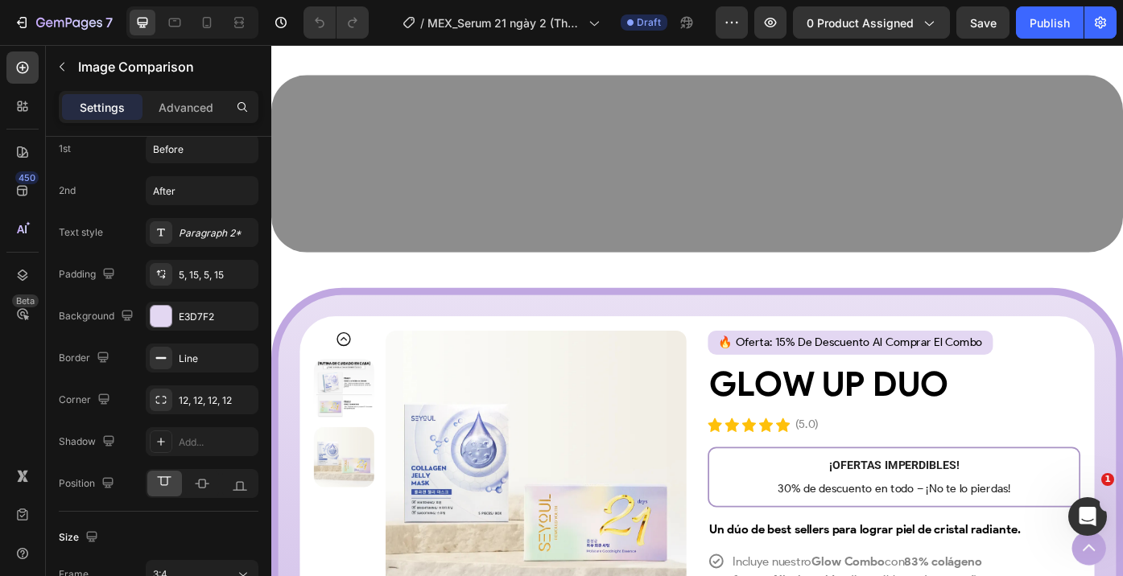
scroll to position [3907, 0]
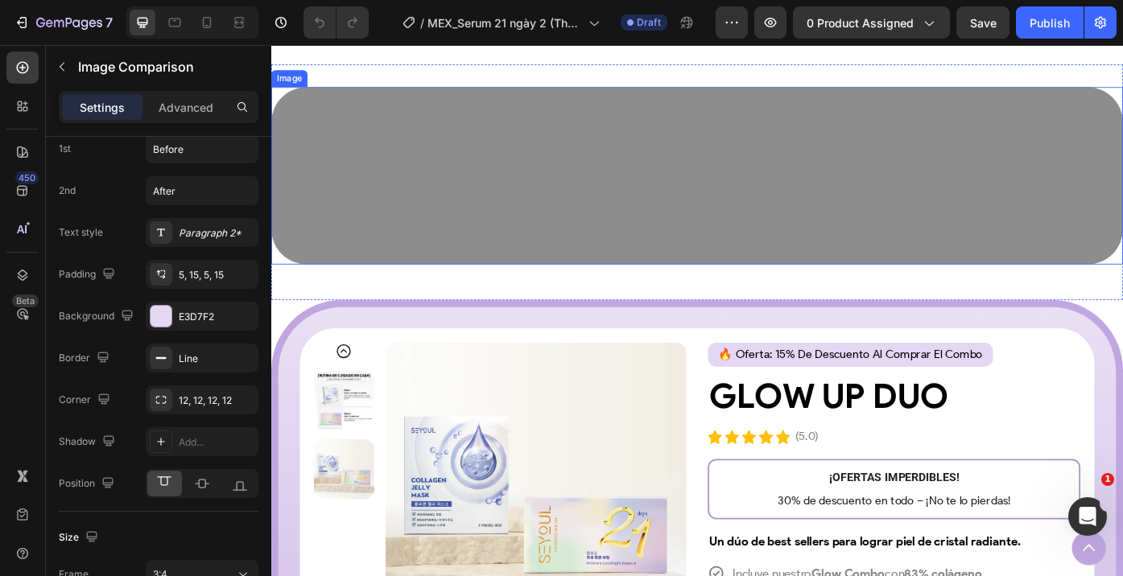
click at [744, 212] on img at bounding box center [754, 193] width 966 height 201
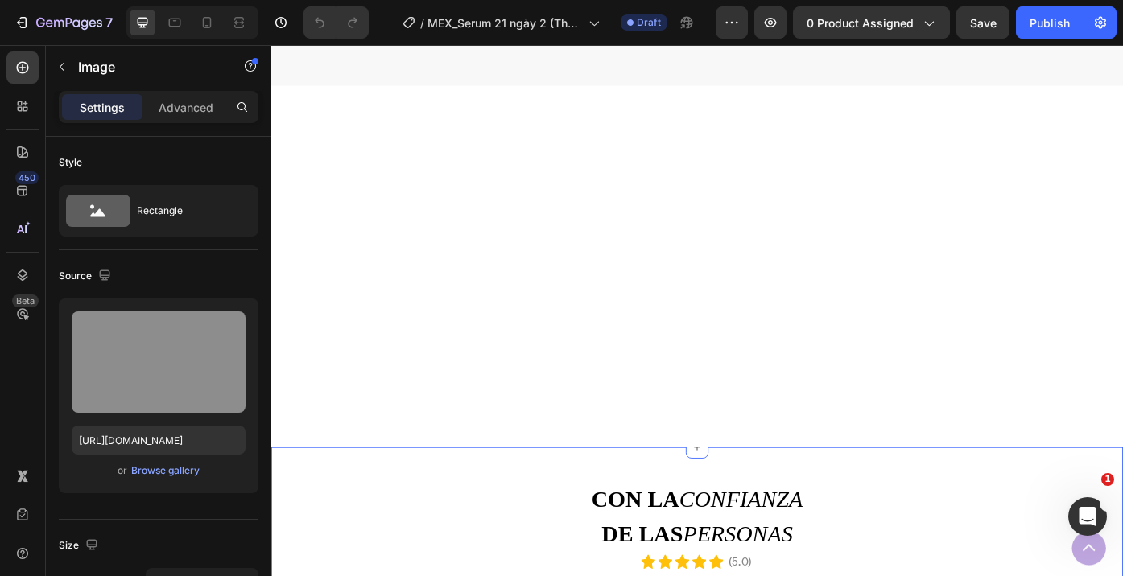
scroll to position [7612, 0]
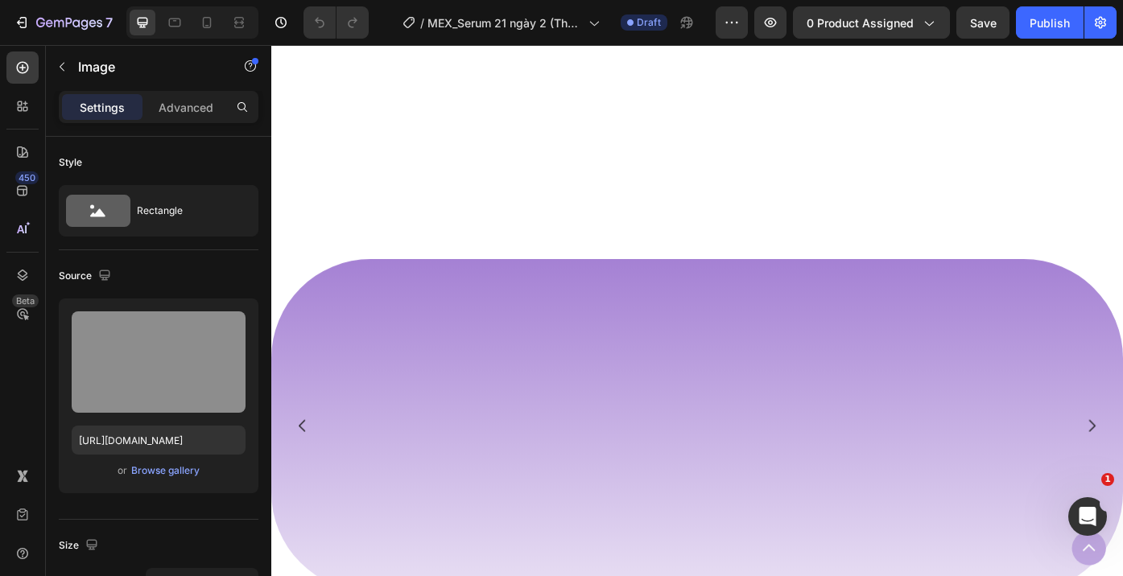
scroll to position [1144, 0]
